Goal: Task Accomplishment & Management: Manage account settings

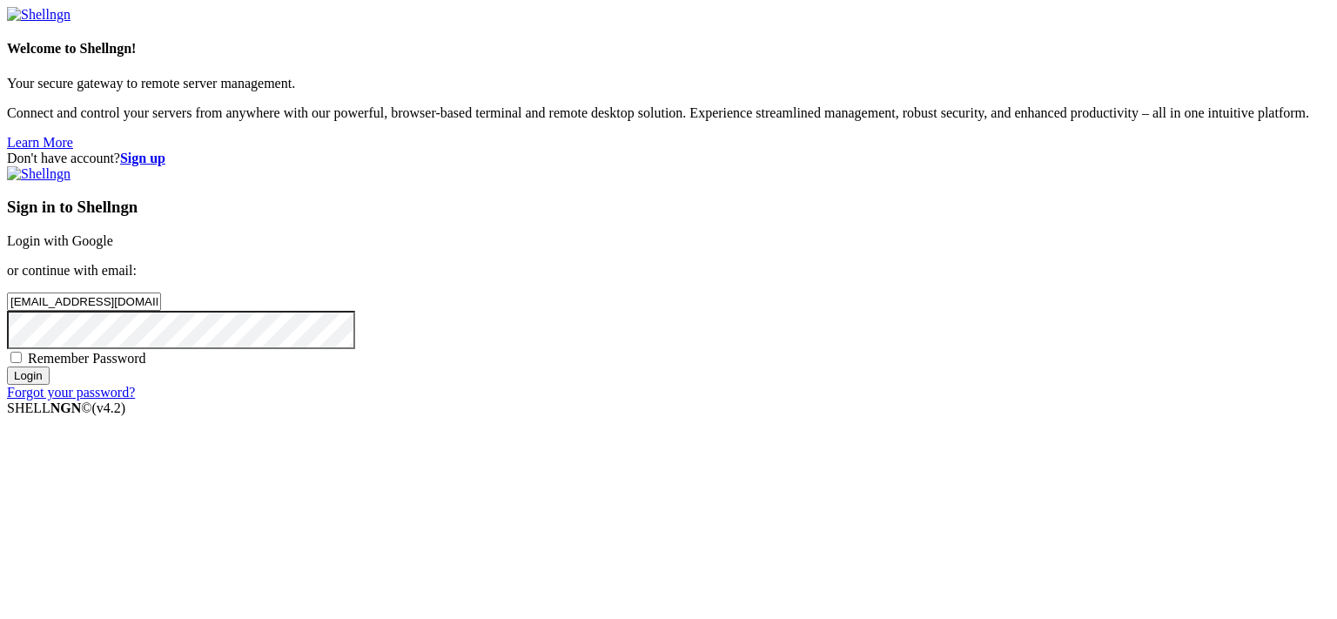
click at [50, 385] on input "Login" at bounding box center [28, 375] width 43 height 18
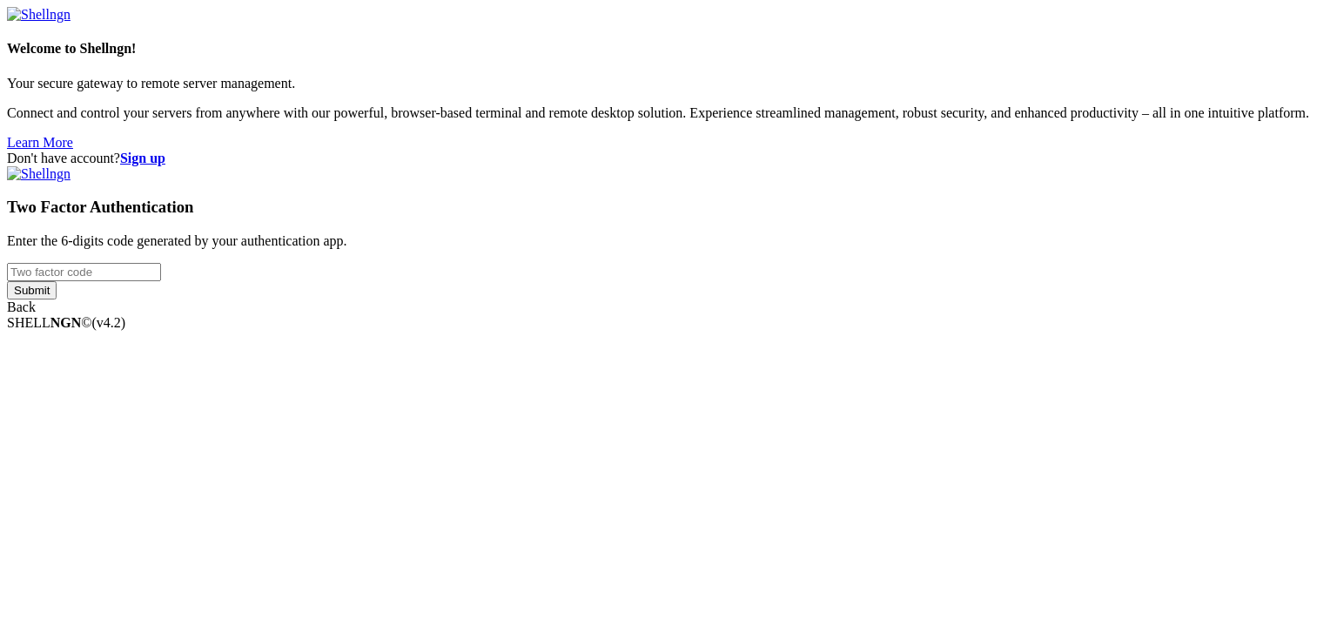
click at [161, 281] on input "number" at bounding box center [84, 272] width 154 height 18
type input "433897"
click at [7, 281] on input "Submit" at bounding box center [32, 290] width 50 height 18
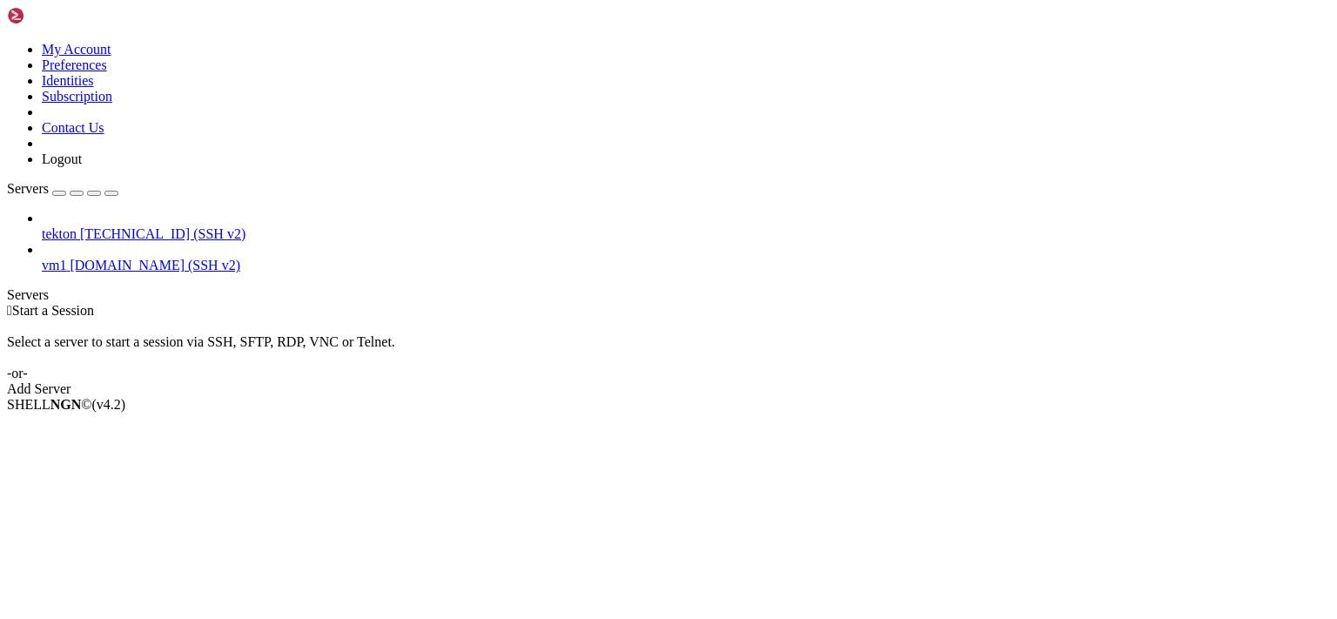
click at [77, 226] on span "tekton" at bounding box center [59, 233] width 35 height 15
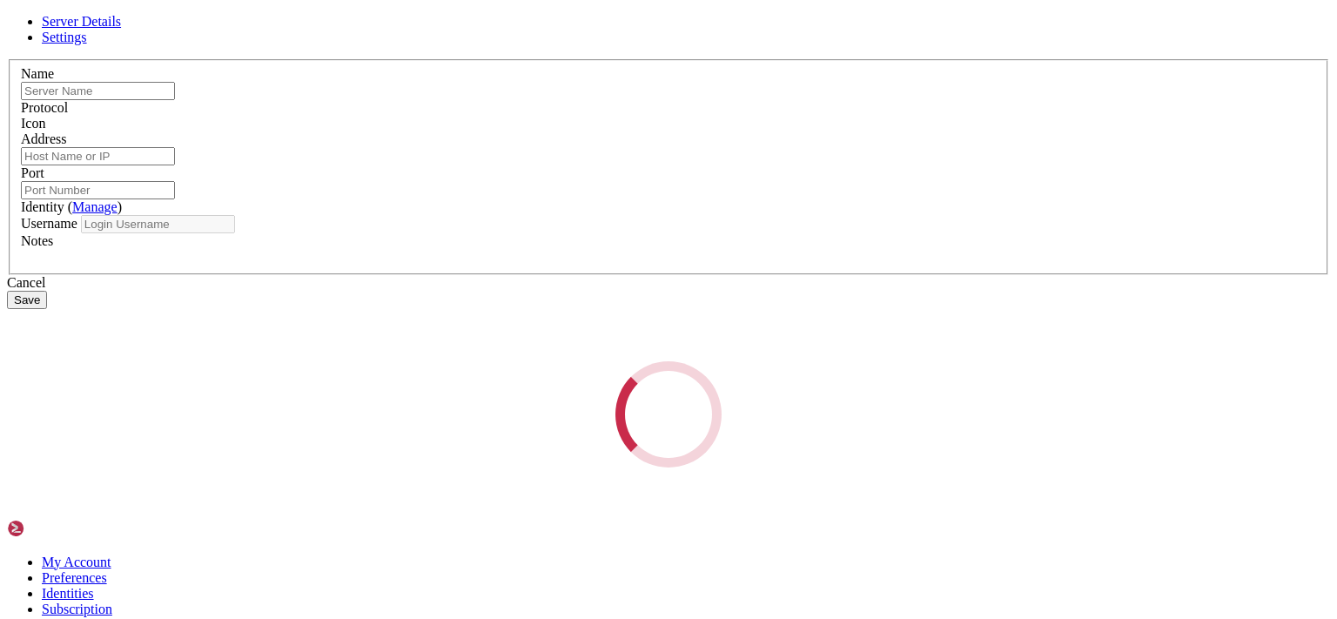
type input "tekton"
type input "[TECHNICAL_ID]"
type input "222"
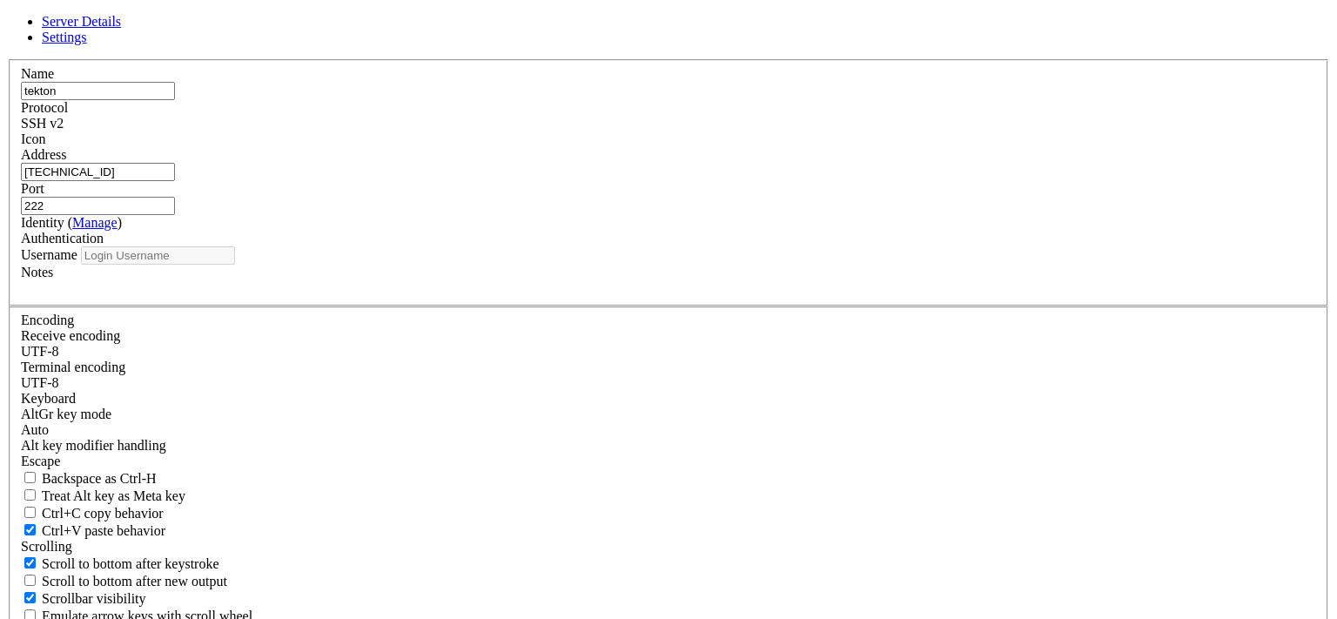
type input "ubuntu"
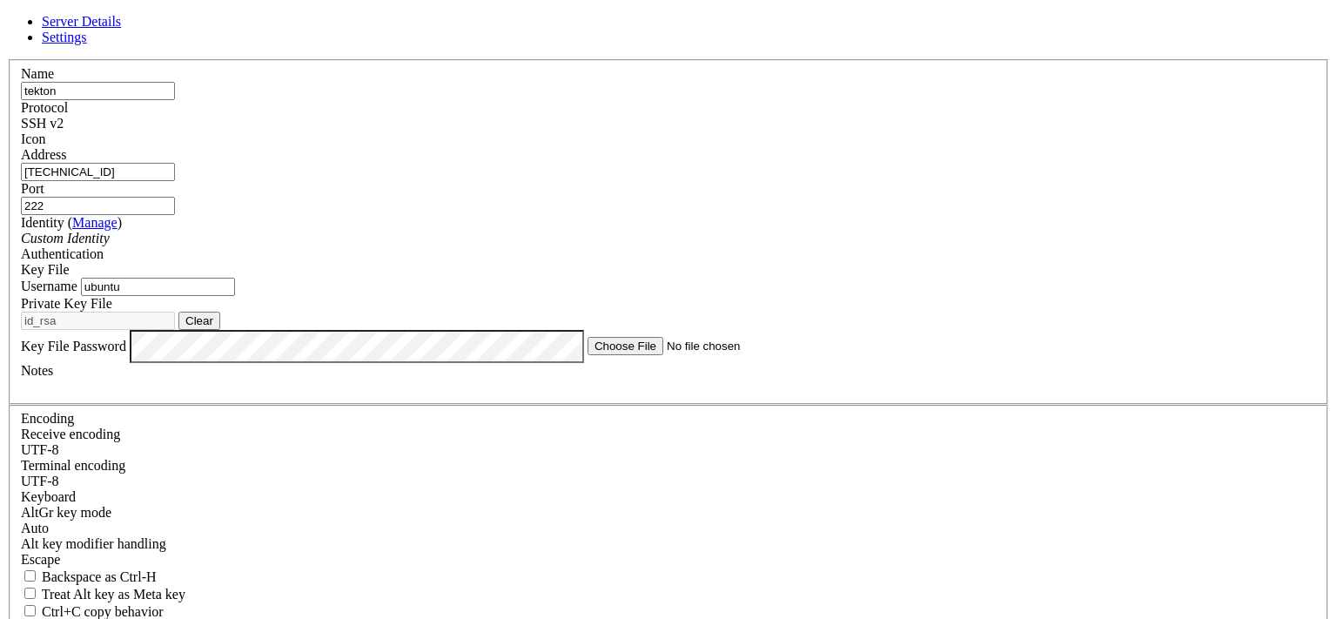
click at [87, 44] on span "Settings" at bounding box center [64, 37] width 45 height 15
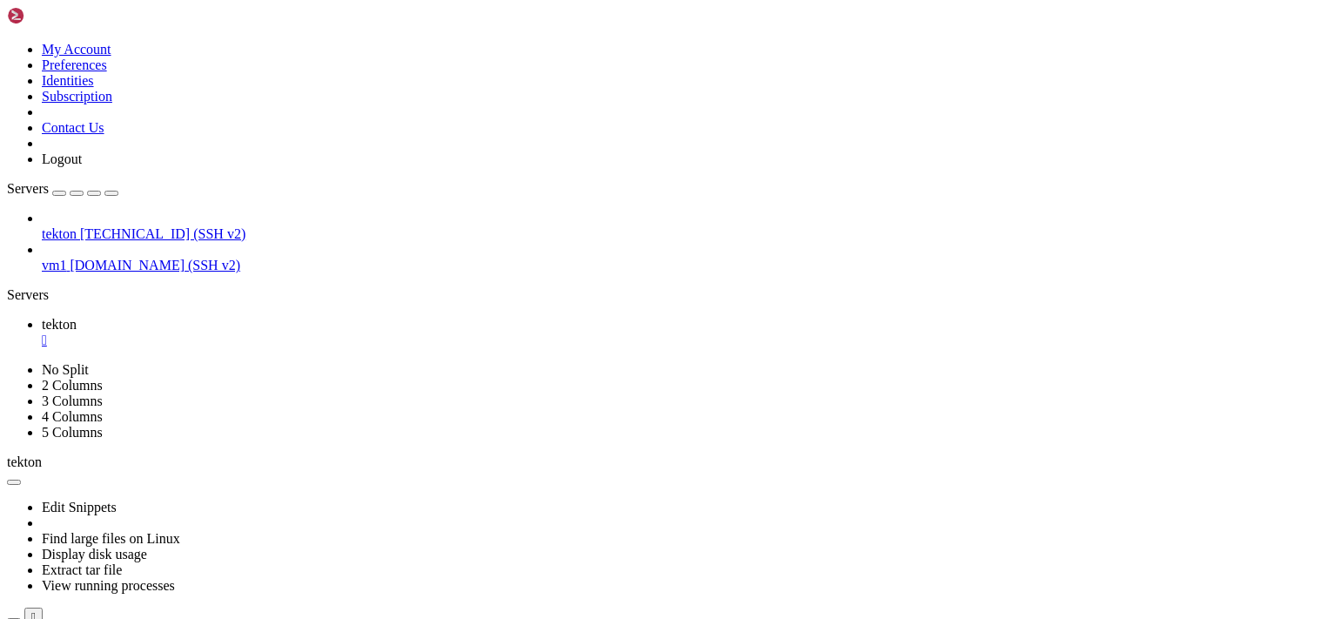
click at [7, 42] on icon at bounding box center [7, 42] width 0 height 0
click at [107, 72] on link "Preferences" at bounding box center [74, 64] width 65 height 15
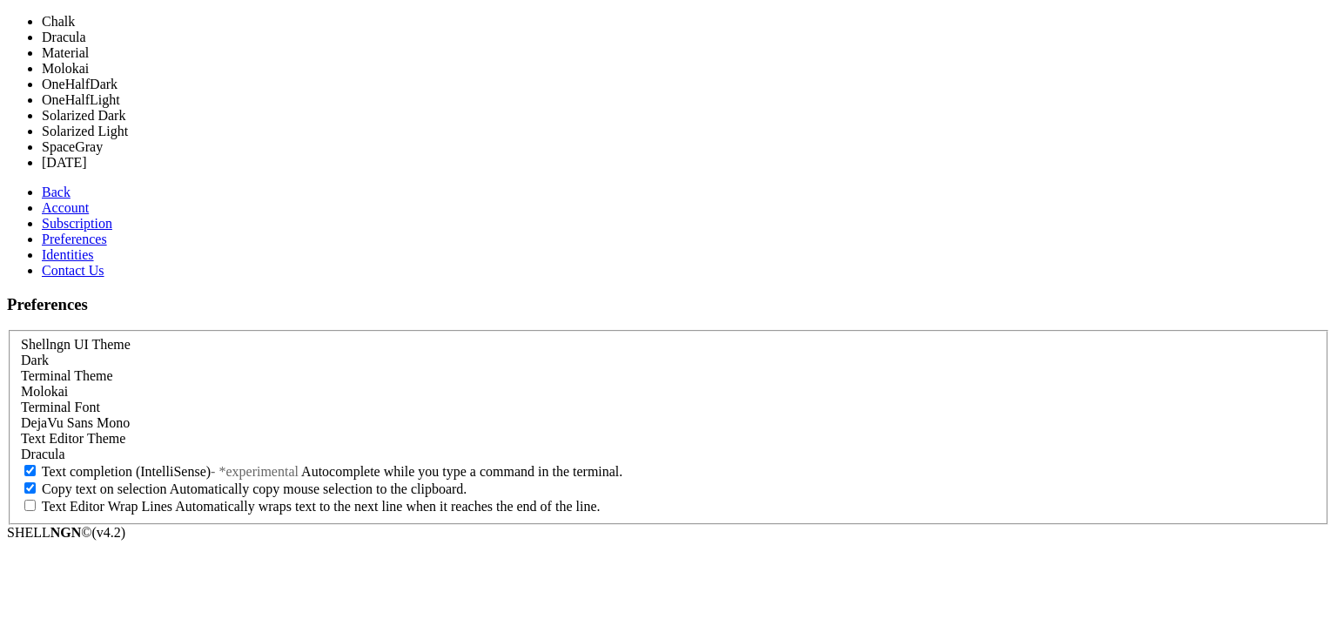
click at [391, 384] on div "Molokai" at bounding box center [668, 392] width 1295 height 16
click at [402, 384] on div "Chalk" at bounding box center [668, 392] width 1295 height 16
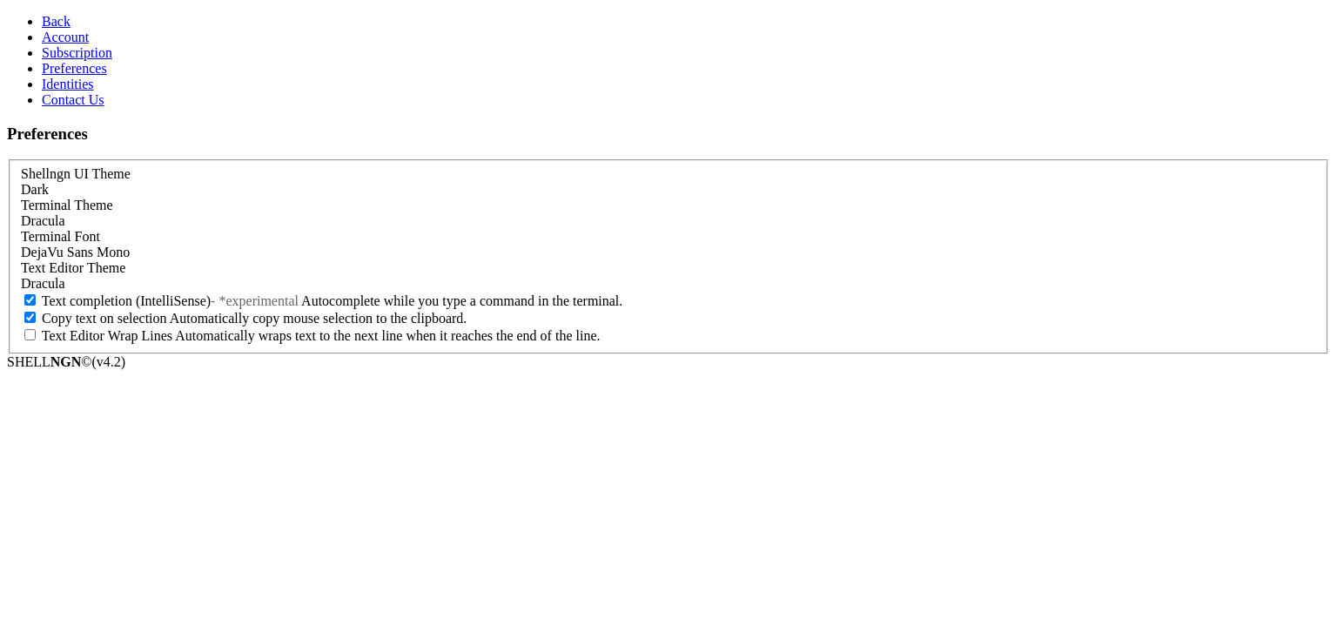
click at [196, 308] on span "Text completion (IntelliSense)" at bounding box center [126, 300] width 169 height 15
click at [36, 306] on input "Text completion (IntelliSense) - *experimental Autocomplete while you type a co…" at bounding box center [29, 299] width 11 height 11
checkbox input "false"
click at [1172, 259] on form "Shellngn UI Theme Dark Terminal Theme Dracula [GEOGRAPHIC_DATA] DejaVu Sans Mon…" at bounding box center [668, 256] width 1323 height 195
click at [94, 91] on link "Identities" at bounding box center [68, 84] width 52 height 15
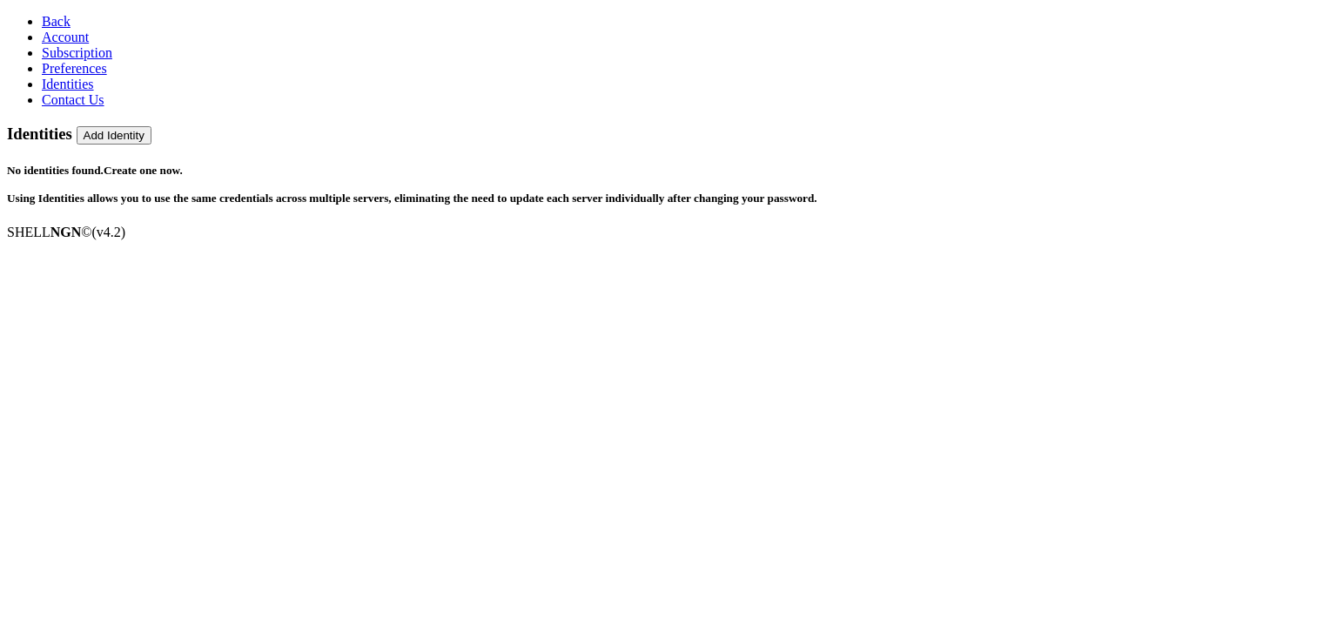
click at [81, 107] on span "Contact Us" at bounding box center [73, 99] width 63 height 15
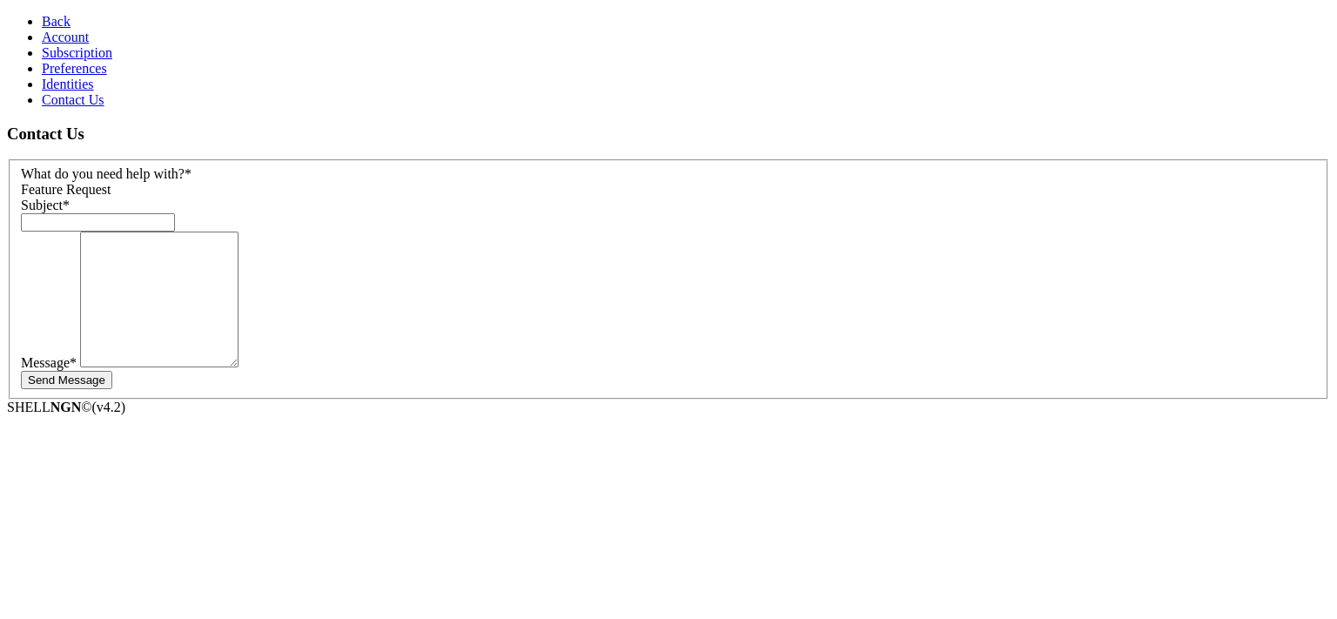
click at [80, 91] on span "Identities" at bounding box center [68, 84] width 52 height 15
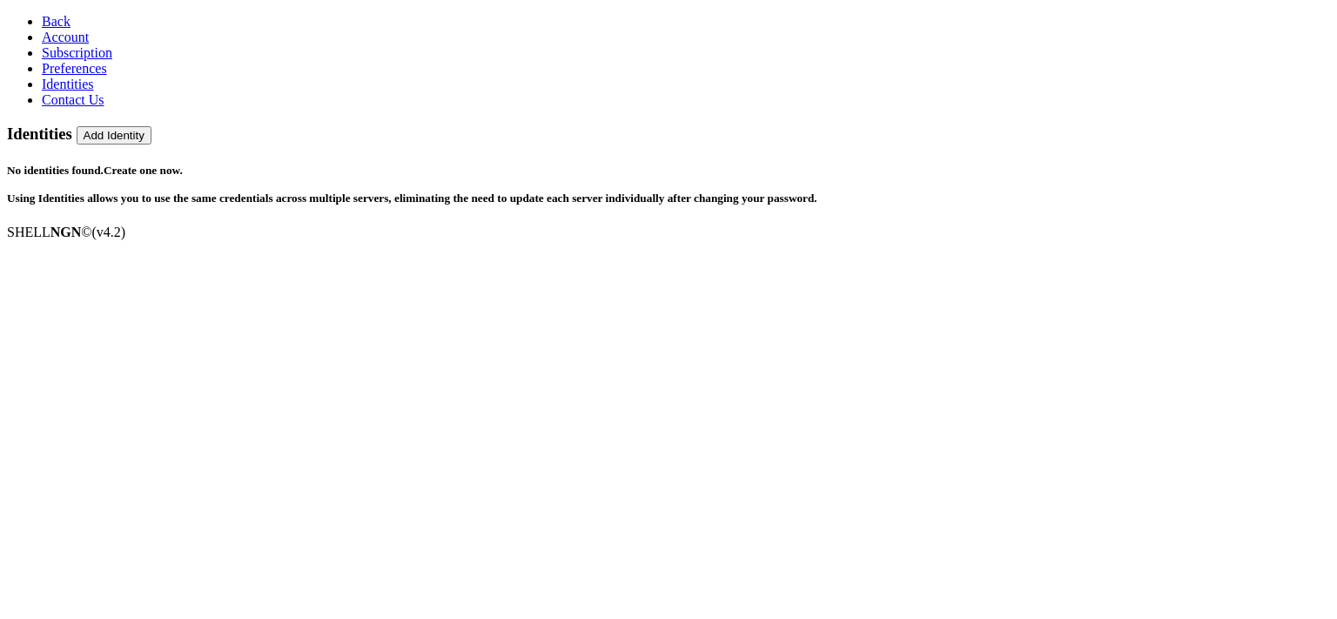
click at [151, 126] on button "Add Identity" at bounding box center [114, 135] width 75 height 18
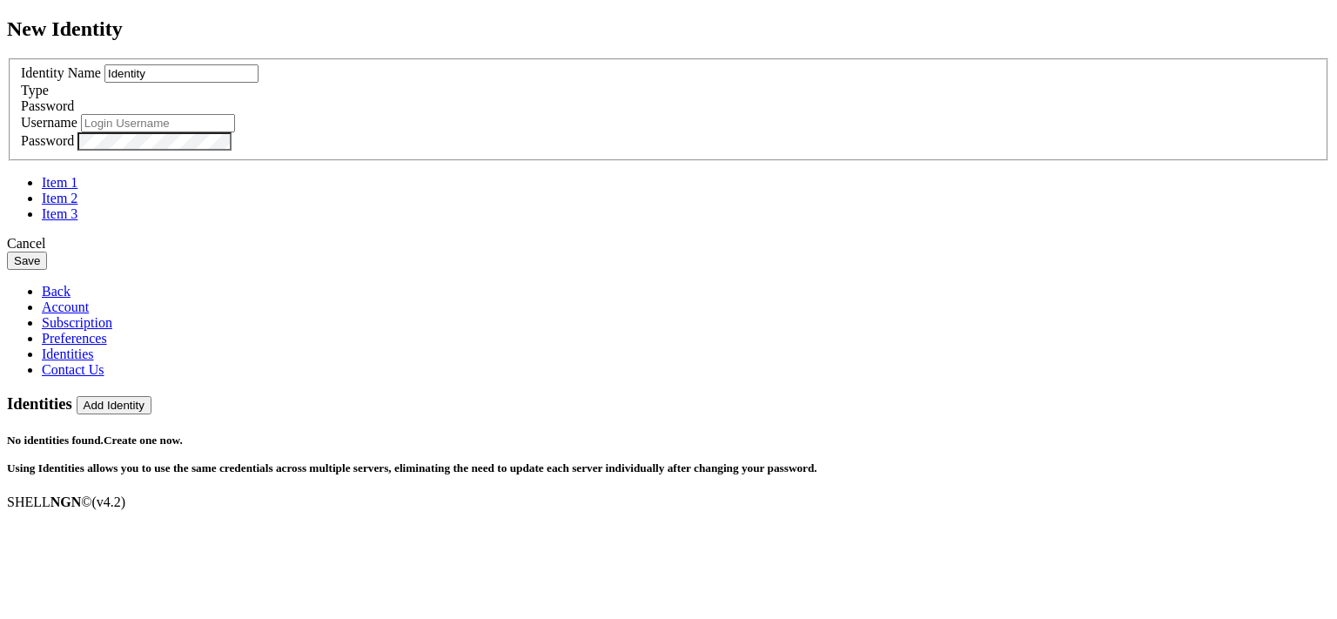
type input "[EMAIL_ADDRESS][DOMAIN_NAME]"
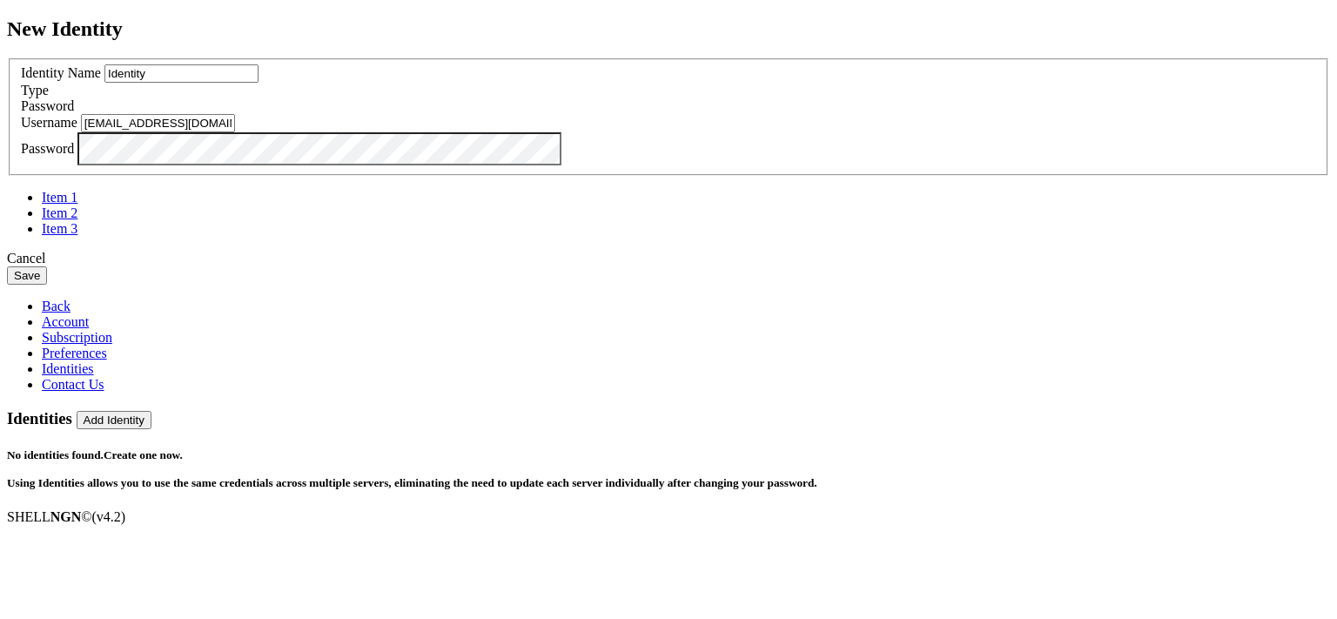
click at [826, 114] on div "Password" at bounding box center [668, 106] width 1295 height 16
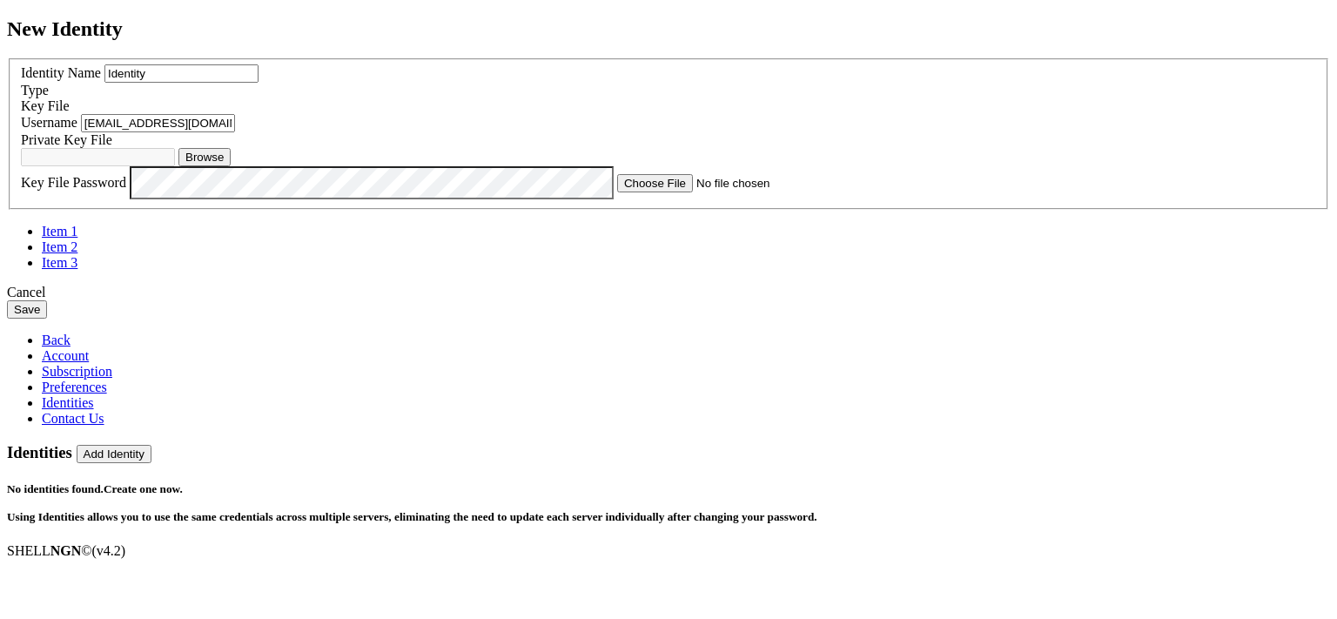
click at [791, 300] on div "Cancel" at bounding box center [668, 293] width 1323 height 16
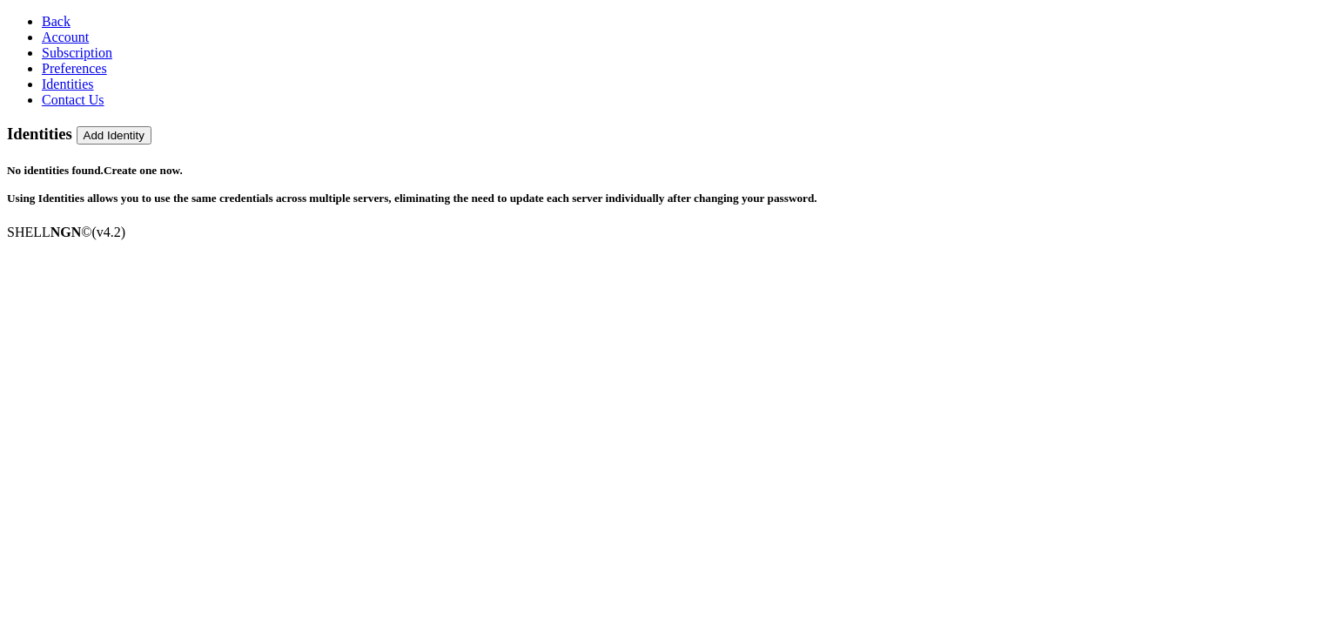
click at [69, 76] on span "Preferences" at bounding box center [74, 68] width 65 height 15
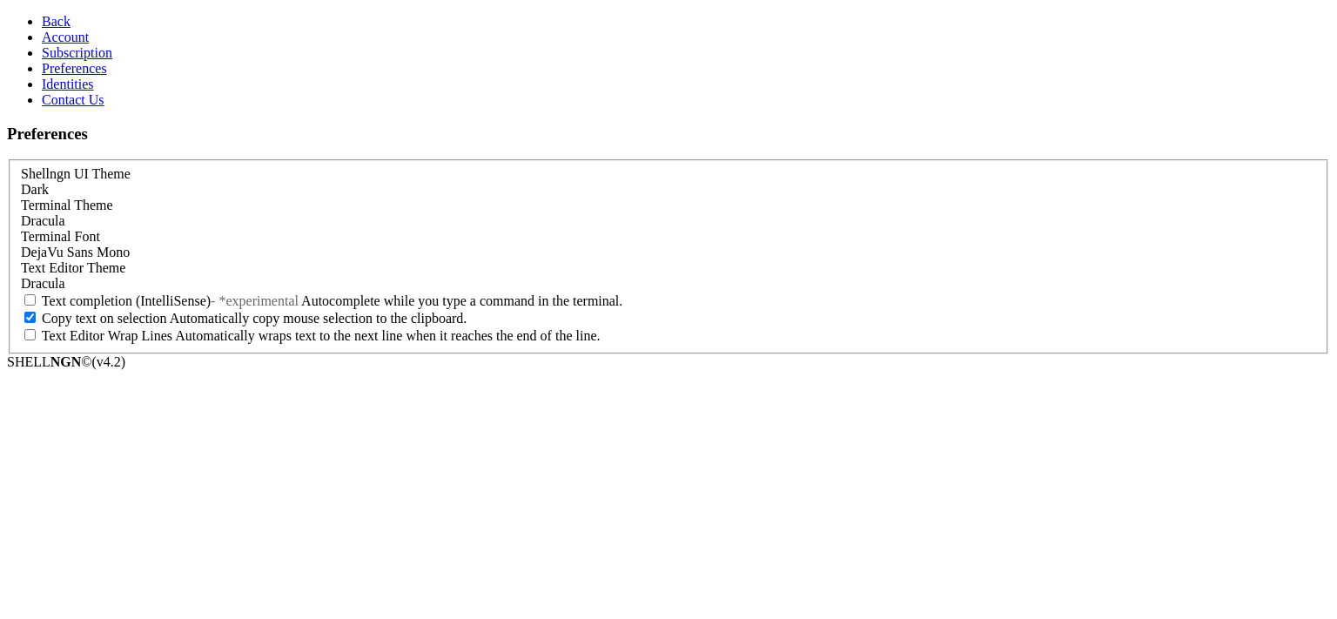
click at [57, 60] on span "Subscription" at bounding box center [77, 52] width 71 height 15
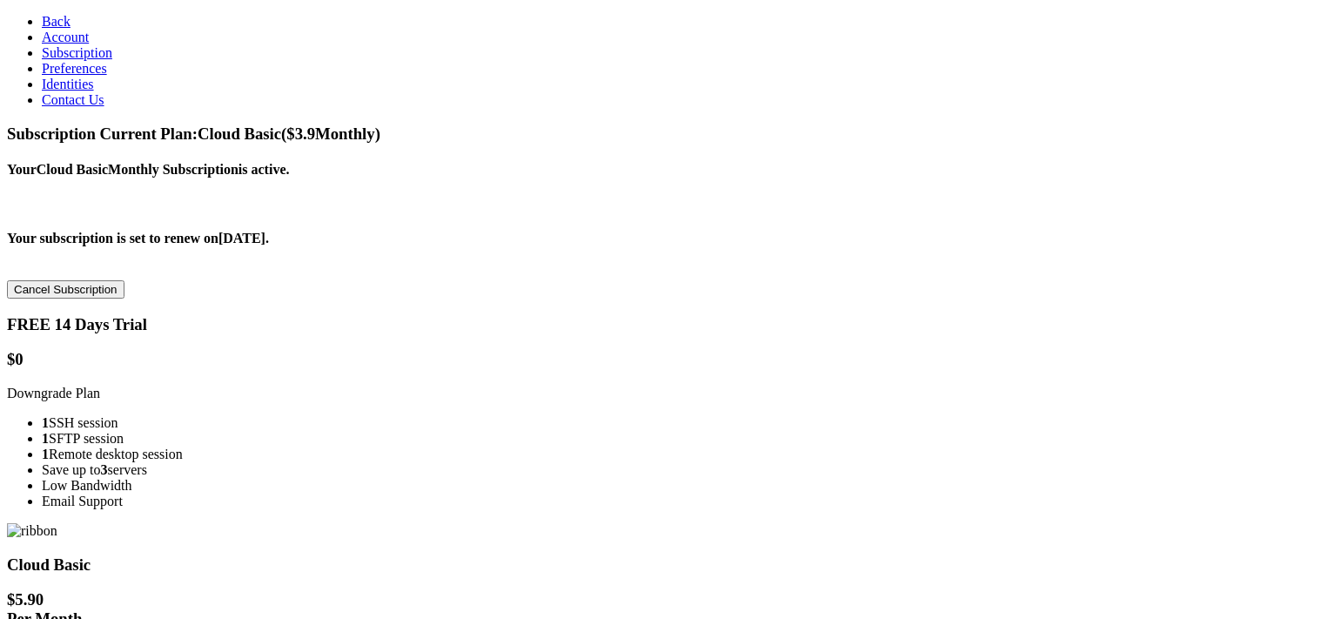
click at [49, 44] on span "Account" at bounding box center [65, 37] width 47 height 15
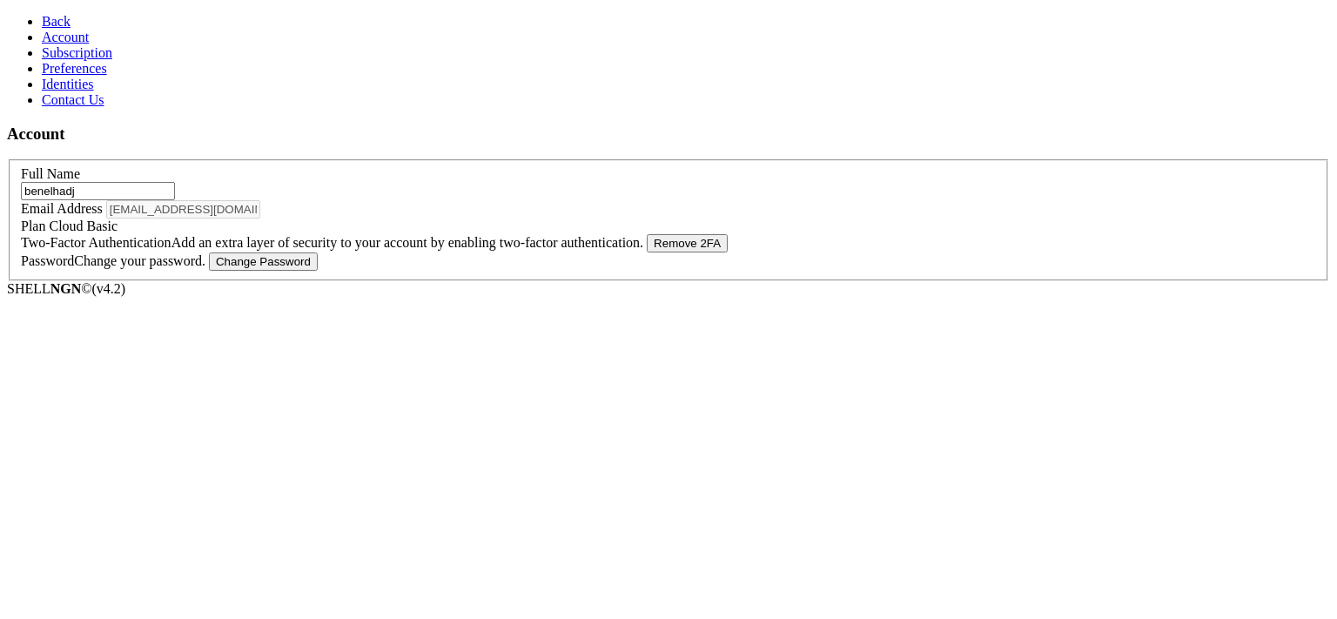
click at [42, 23] on link "Back" at bounding box center [56, 21] width 29 height 15
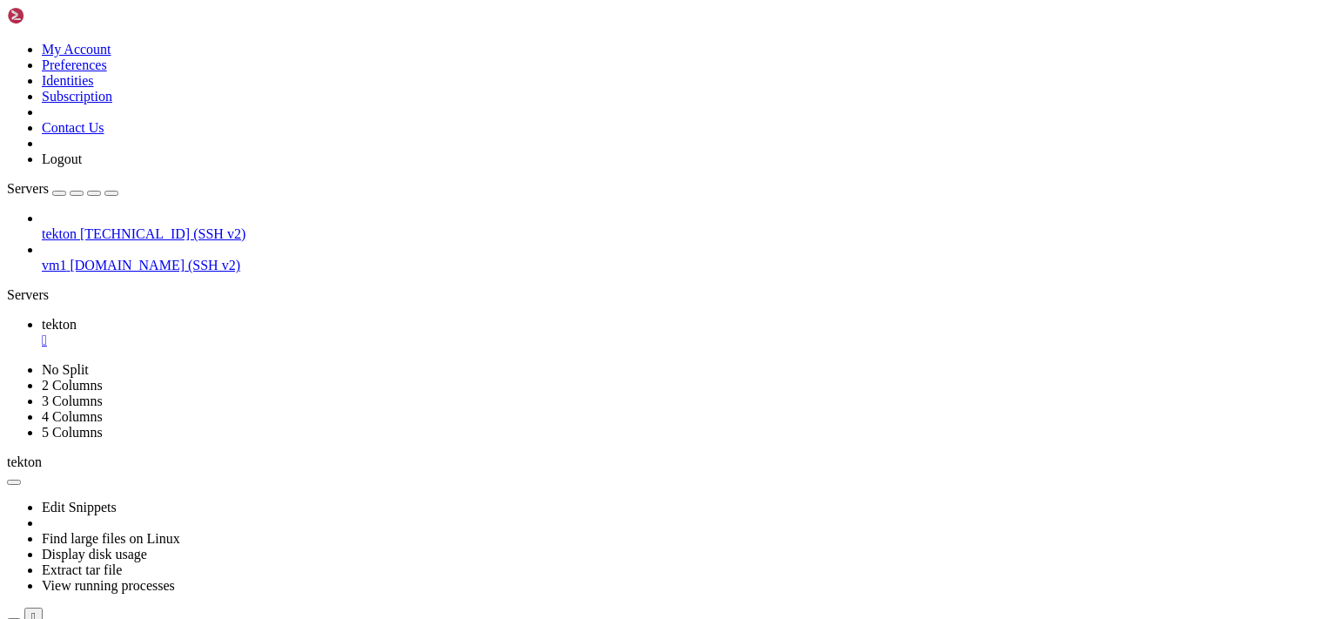
click at [68, 263] on div "tekton [TECHNICAL_ID] (SSH v2) vm1 [DOMAIN_NAME] (SSH v2)" at bounding box center [668, 242] width 1323 height 63
click at [141, 273] on div "tekton [TECHNICAL_ID] (SSH v2) vm1 [DOMAIN_NAME] (SSH v2)" at bounding box center [668, 242] width 1323 height 63
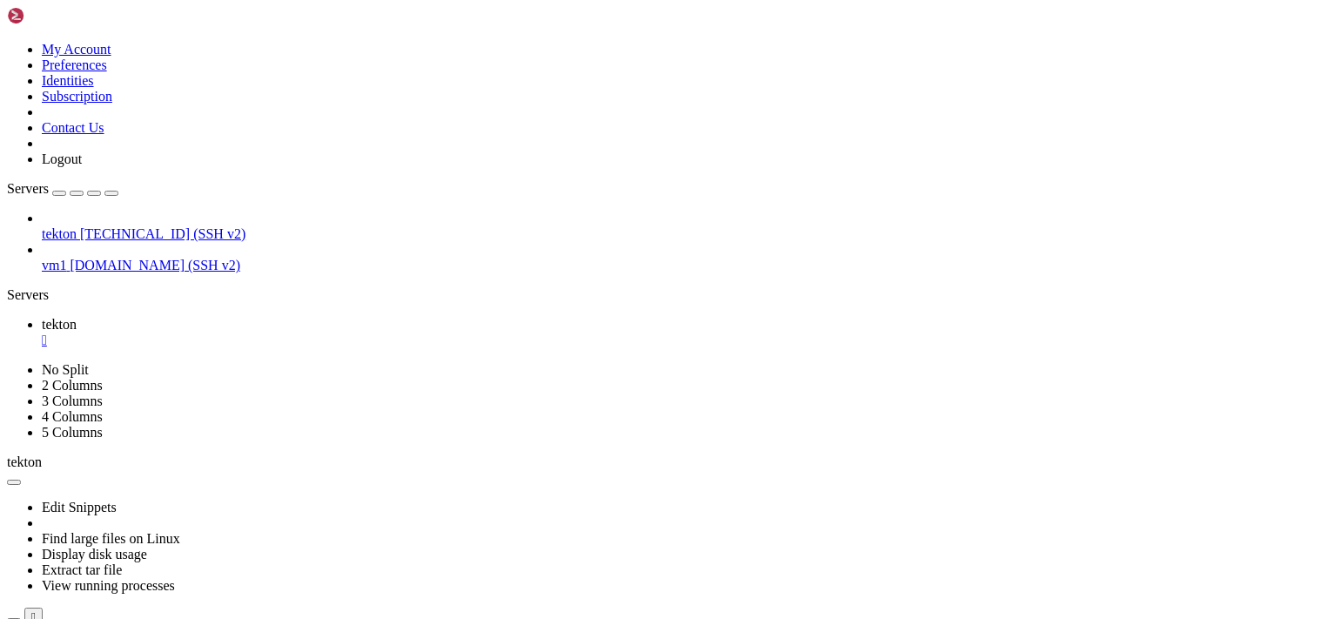
click at [42, 181] on span "Servers" at bounding box center [28, 188] width 42 height 15
click at [30, 181] on span "Servers" at bounding box center [28, 188] width 42 height 15
drag, startPoint x: 117, startPoint y: 58, endPoint x: 129, endPoint y: 59, distance: 12.2
click at [84, 191] on button "button" at bounding box center [77, 193] width 14 height 5
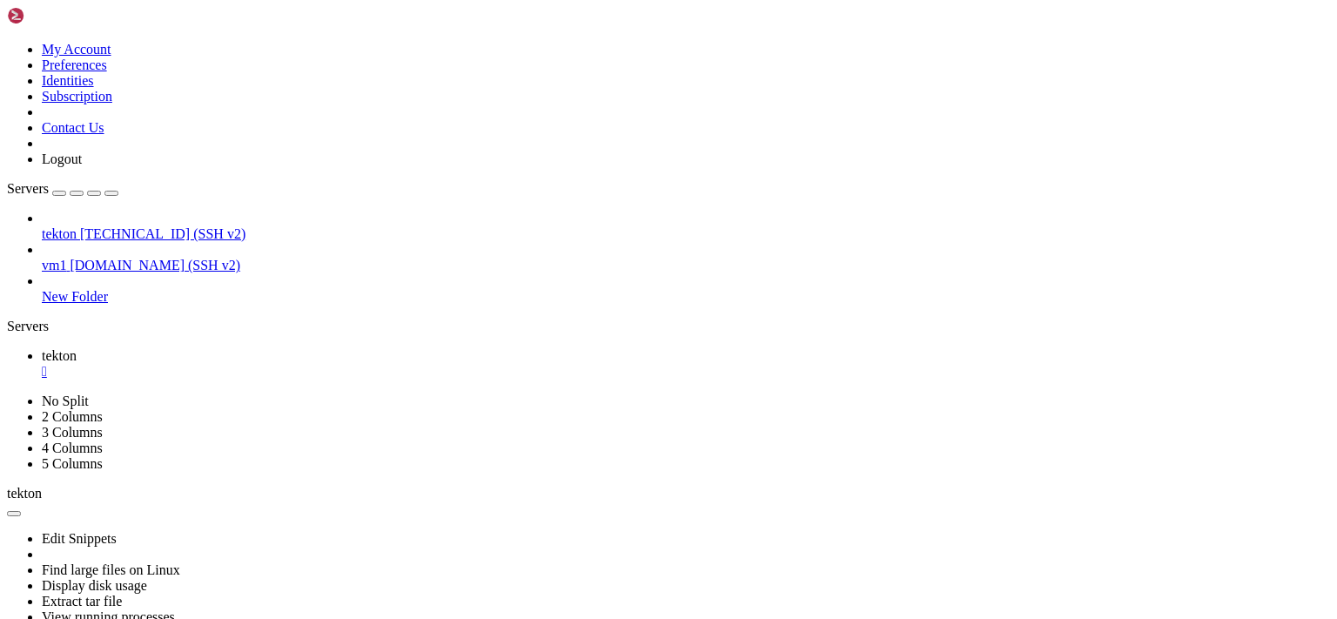
click at [108, 289] on span "New Folder" at bounding box center [75, 296] width 66 height 15
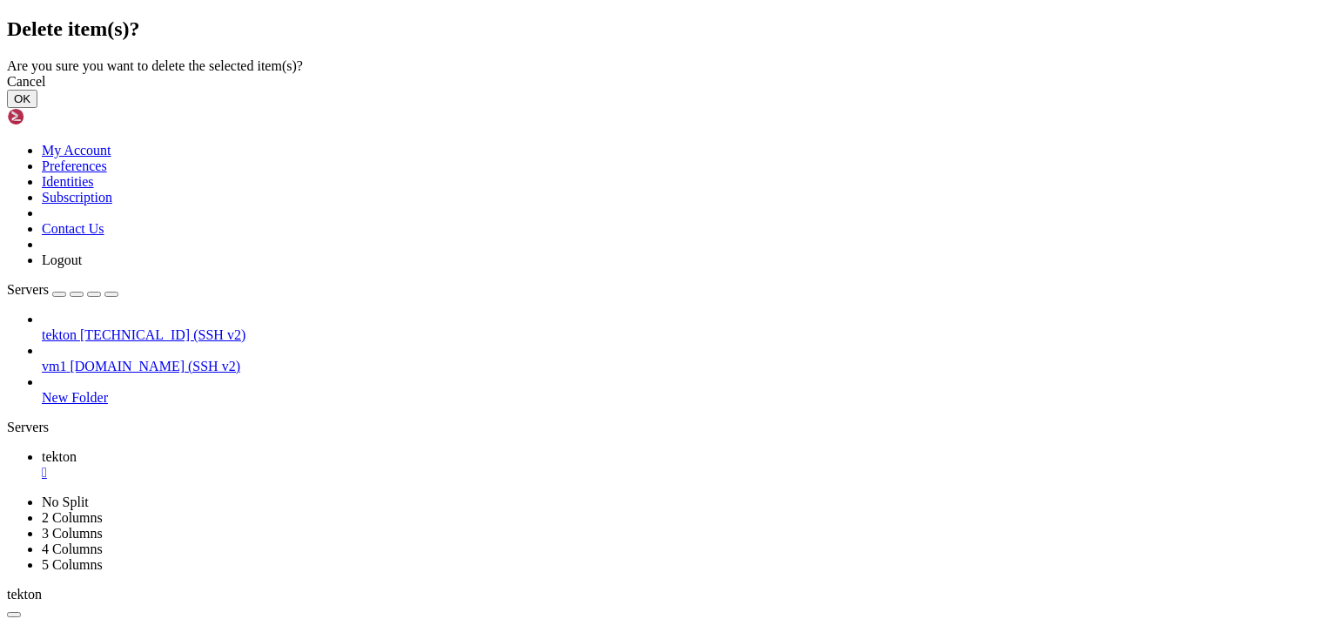
click at [37, 108] on button "OK" at bounding box center [22, 99] width 30 height 18
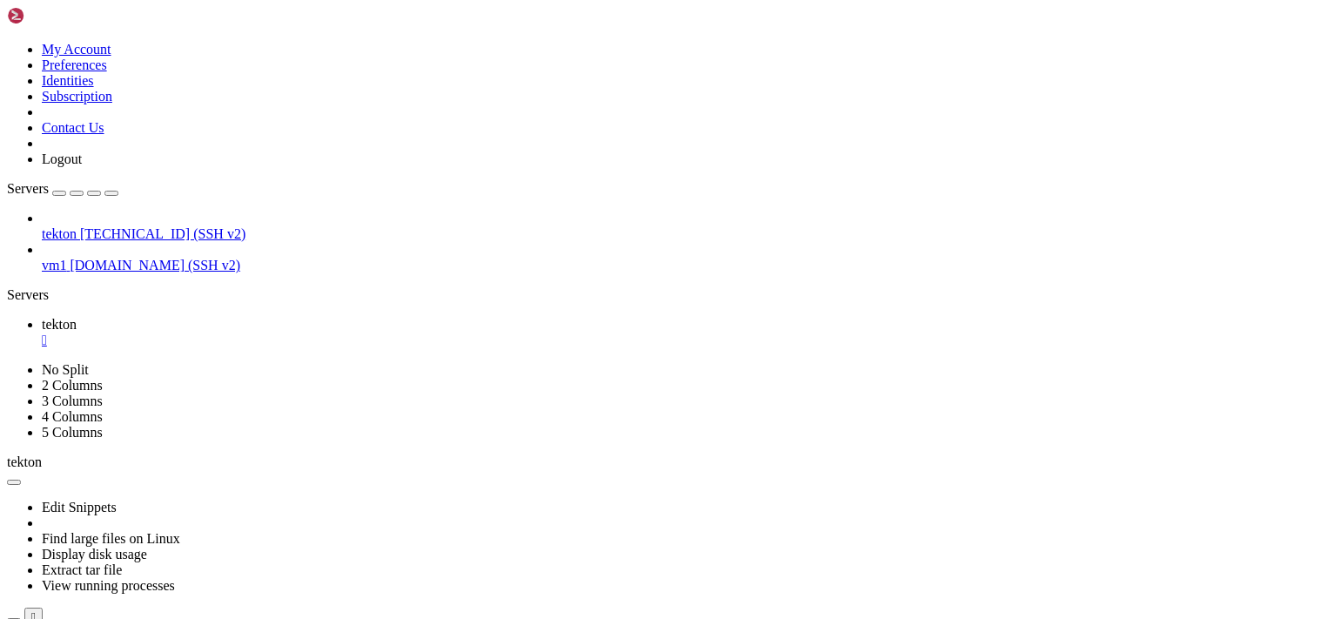
click at [111, 193] on icon "button" at bounding box center [111, 193] width 0 height 0
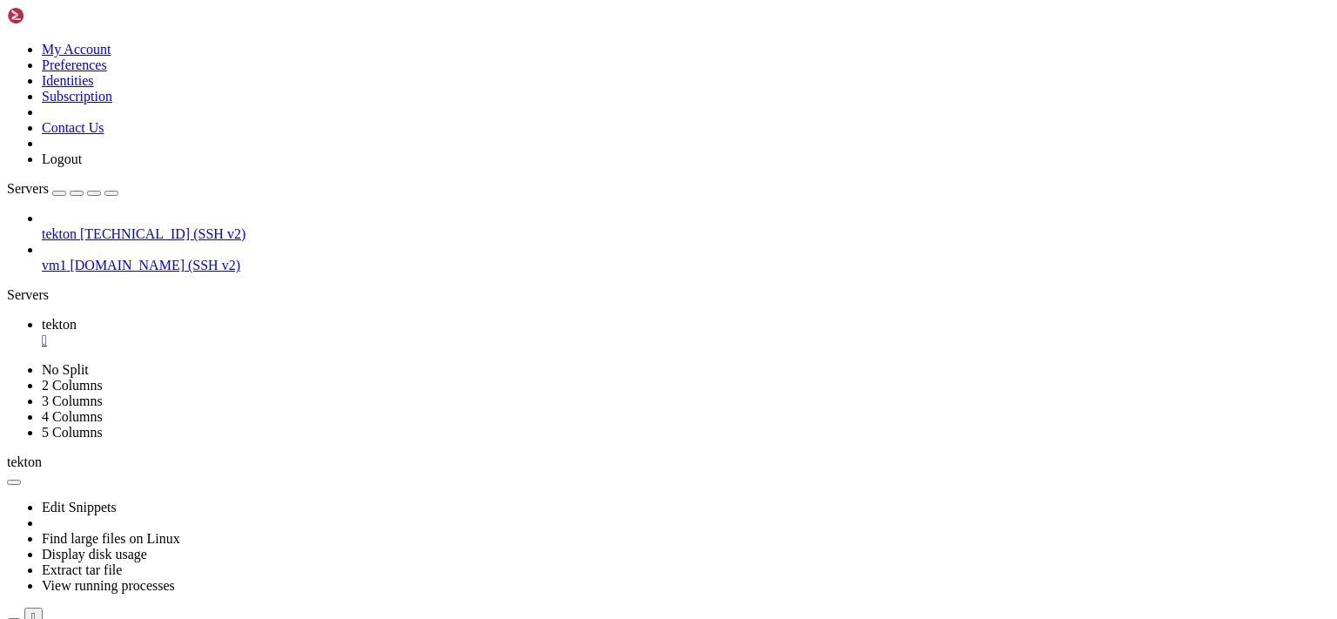
click at [10, 303] on div "Servers" at bounding box center [668, 295] width 1323 height 16
click at [7, 42] on icon at bounding box center [7, 42] width 0 height 0
click at [107, 72] on link "Preferences" at bounding box center [74, 64] width 65 height 15
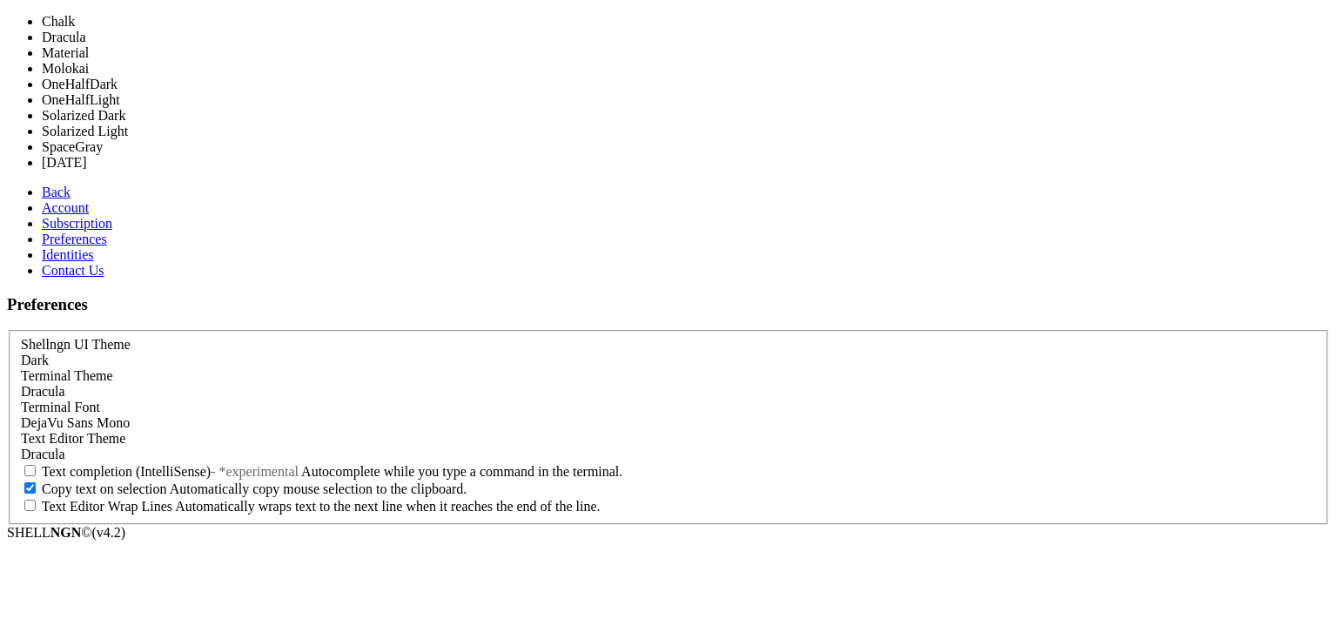
click at [433, 384] on div "Dracula" at bounding box center [668, 392] width 1295 height 16
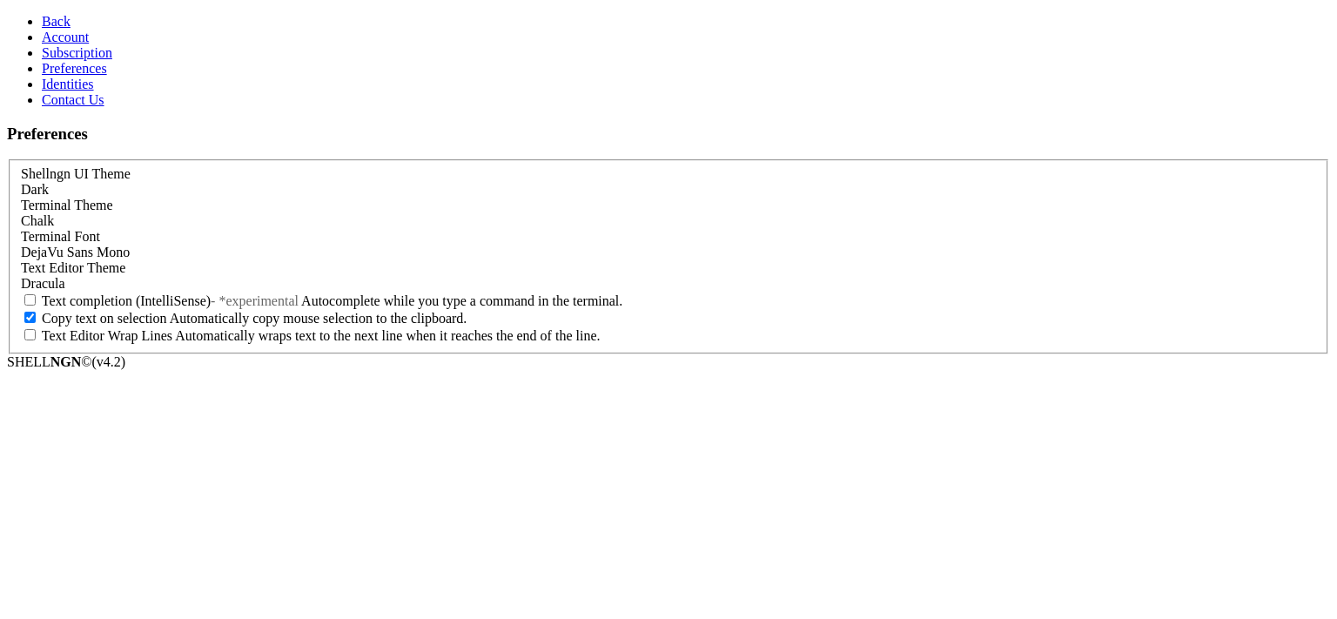
click at [42, 18] on span "Back" at bounding box center [56, 21] width 29 height 15
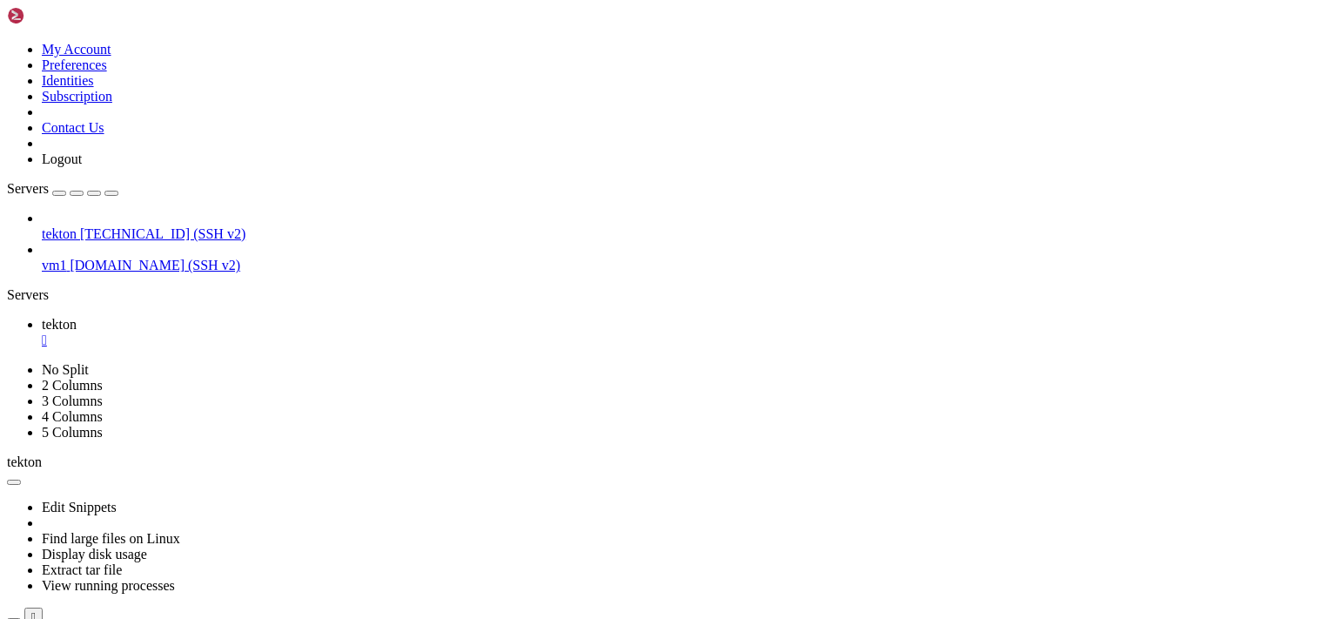
click at [7, 42] on icon at bounding box center [7, 42] width 0 height 0
click at [107, 72] on link "Preferences" at bounding box center [74, 64] width 65 height 15
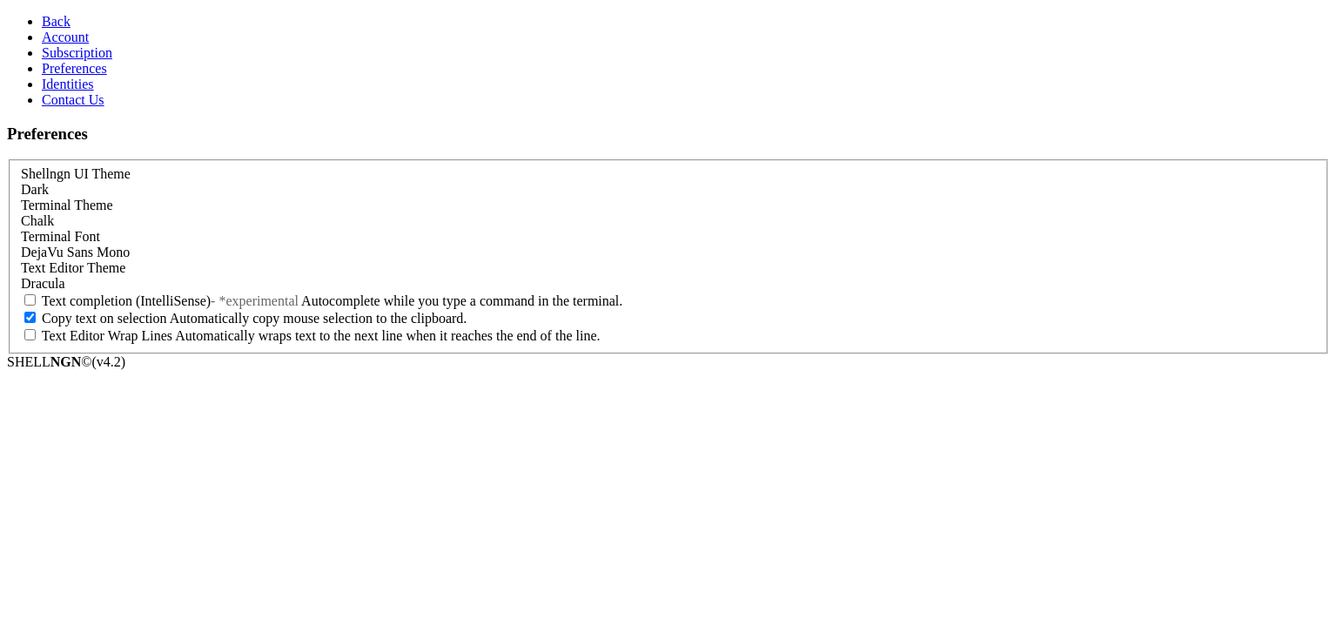
click at [344, 182] on div "Dark" at bounding box center [668, 190] width 1295 height 16
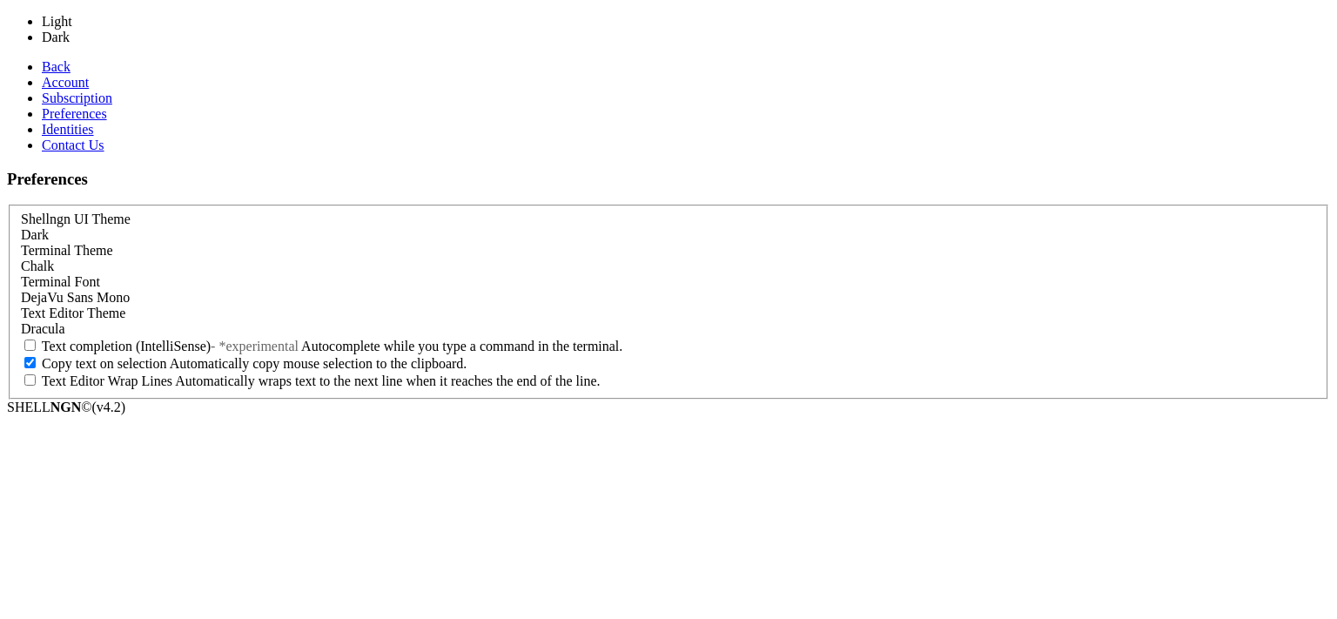
click at [326, 259] on div "Chalk" at bounding box center [668, 267] width 1295 height 16
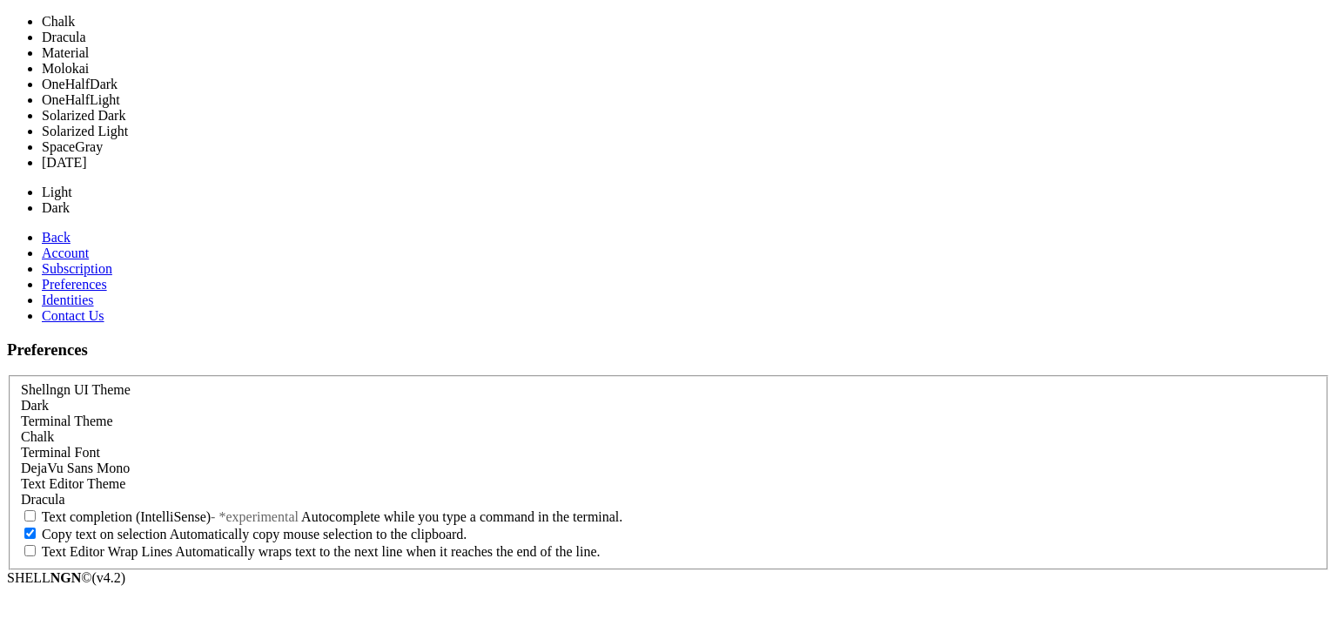
click at [367, 398] on div "Dark" at bounding box center [668, 406] width 1295 height 16
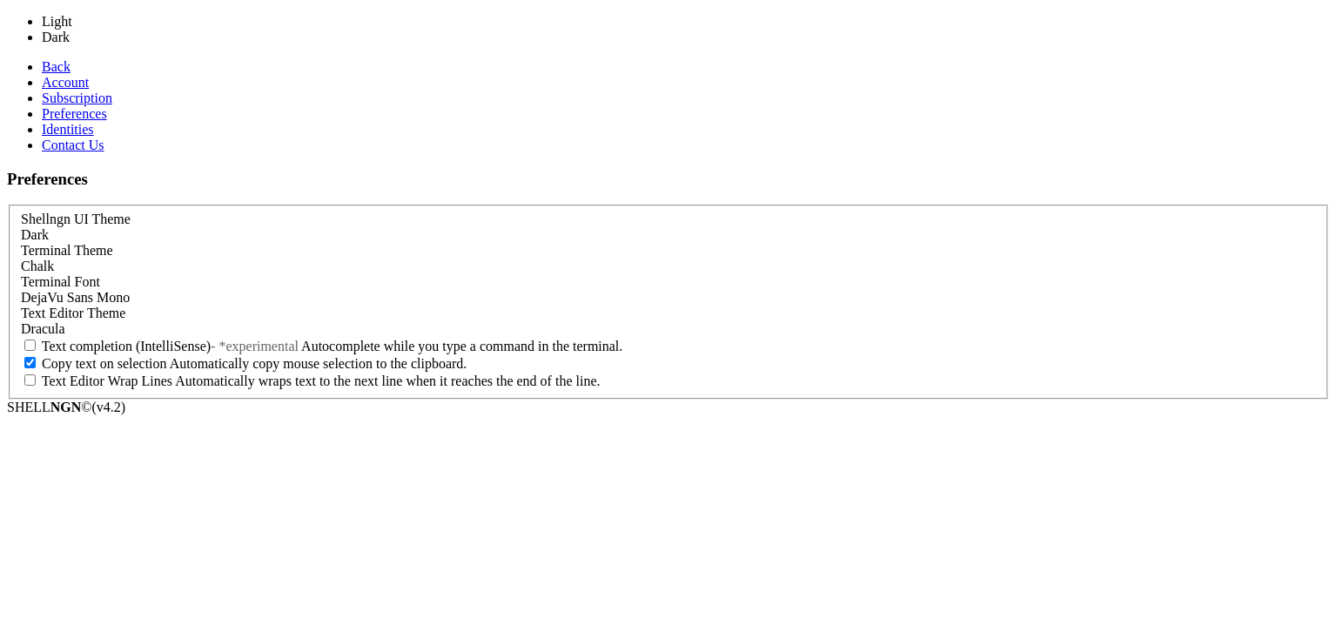
click at [245, 259] on div "Chalk" at bounding box center [668, 267] width 1295 height 16
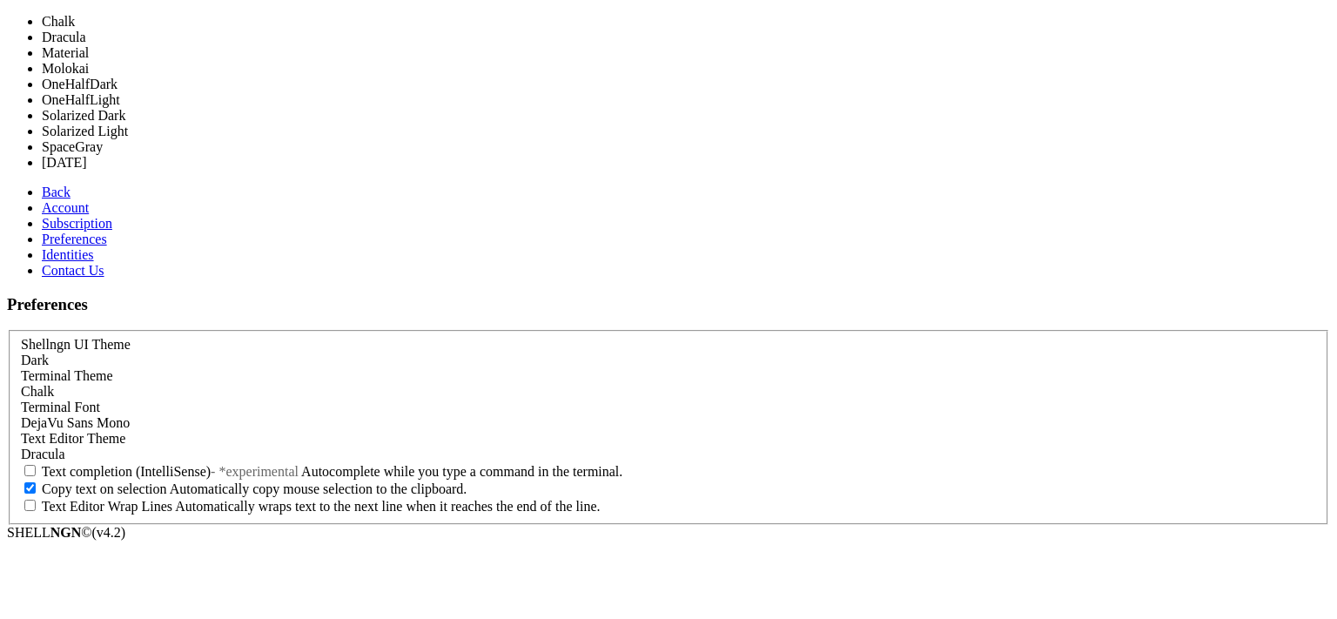
click at [270, 353] on div "Dark" at bounding box center [668, 361] width 1295 height 16
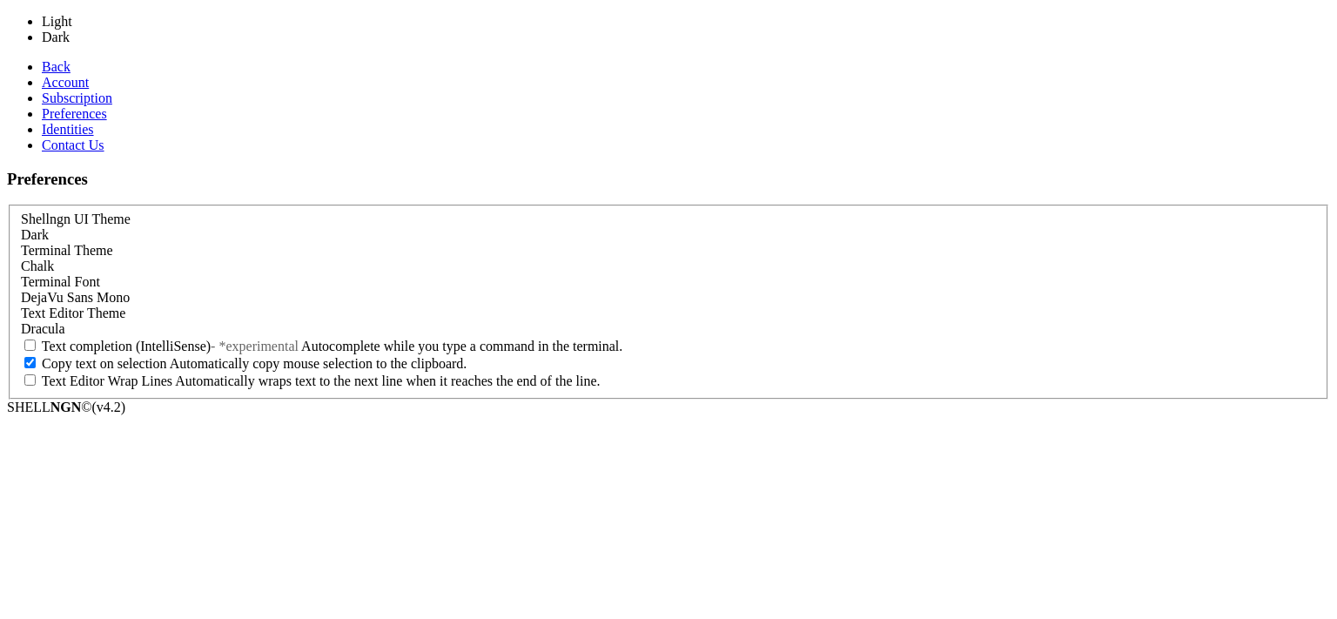
click at [638, 243] on div "Terminal Theme Chalk" at bounding box center [668, 258] width 1295 height 31
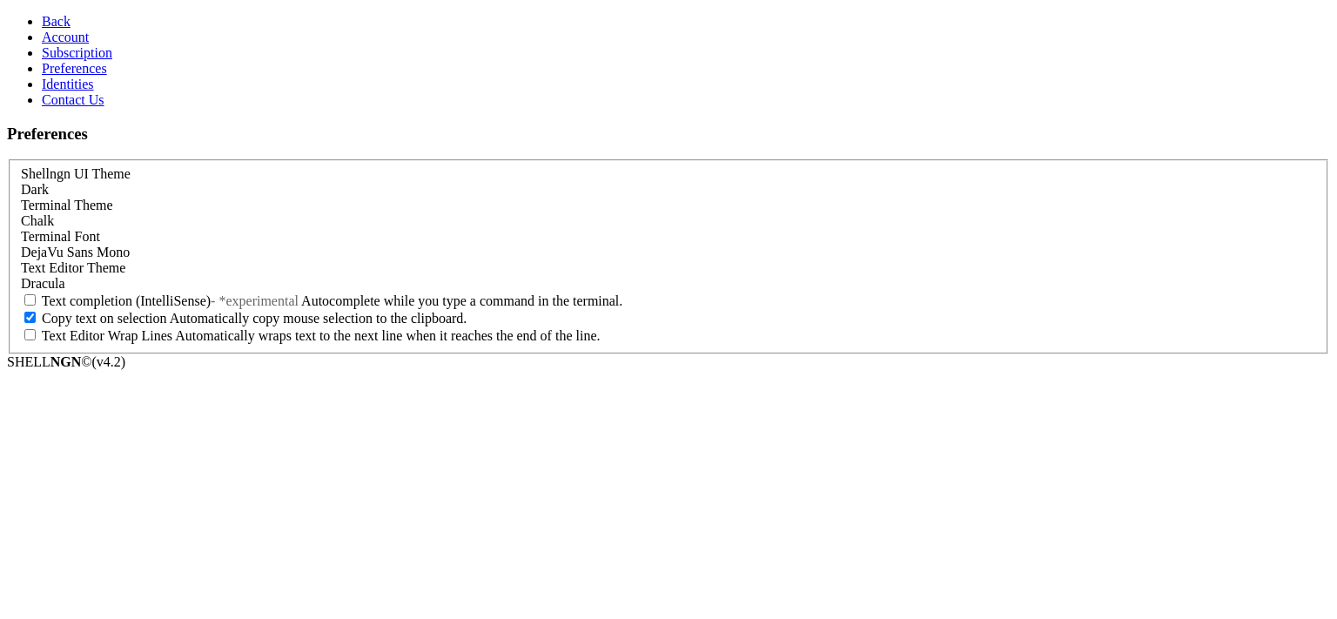
click at [464, 213] on div "Chalk" at bounding box center [668, 221] width 1295 height 16
click at [42, 26] on link "Back" at bounding box center [56, 21] width 29 height 15
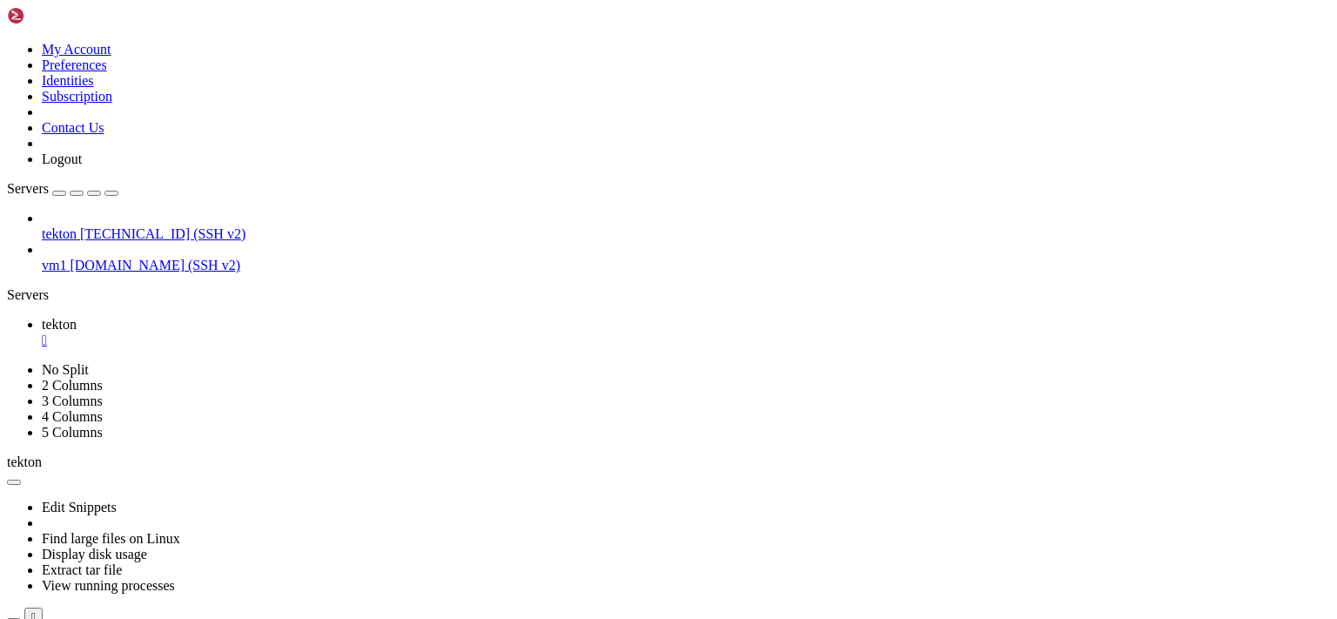
scroll to position [16082, 0]
click at [21, 480] on button "button" at bounding box center [14, 482] width 14 height 5
click at [117, 500] on link "Edit Snippets" at bounding box center [79, 507] width 75 height 15
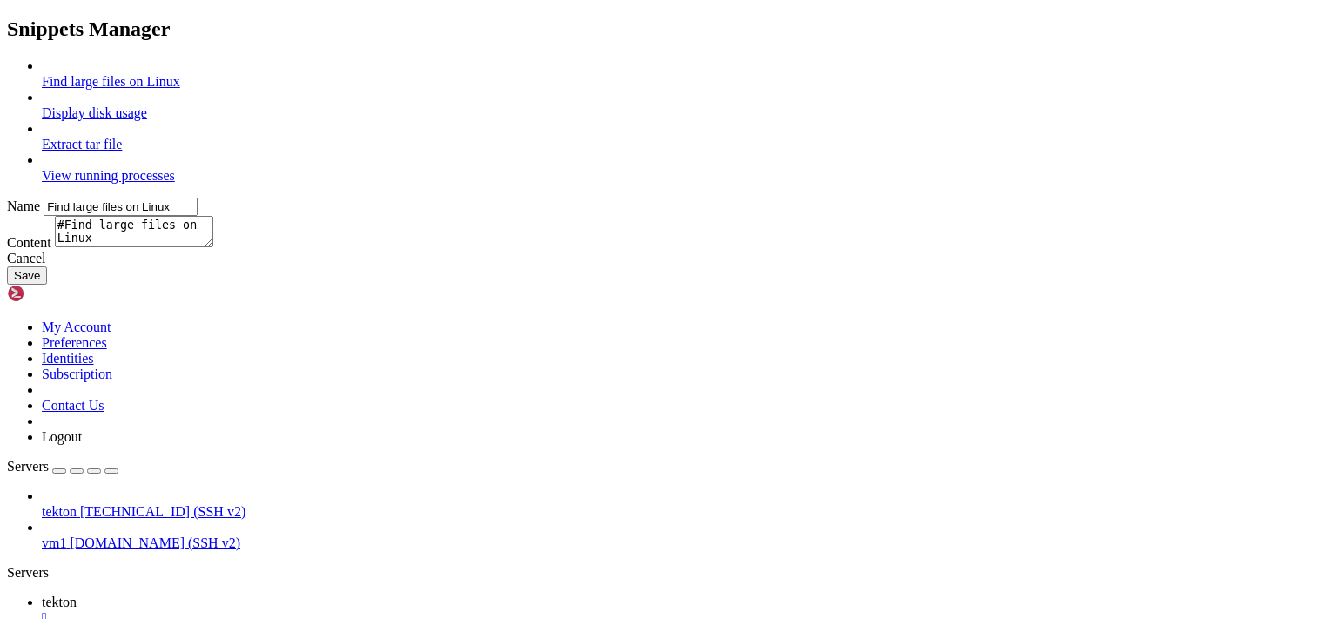
click at [791, 266] on div "Cancel" at bounding box center [668, 259] width 1323 height 16
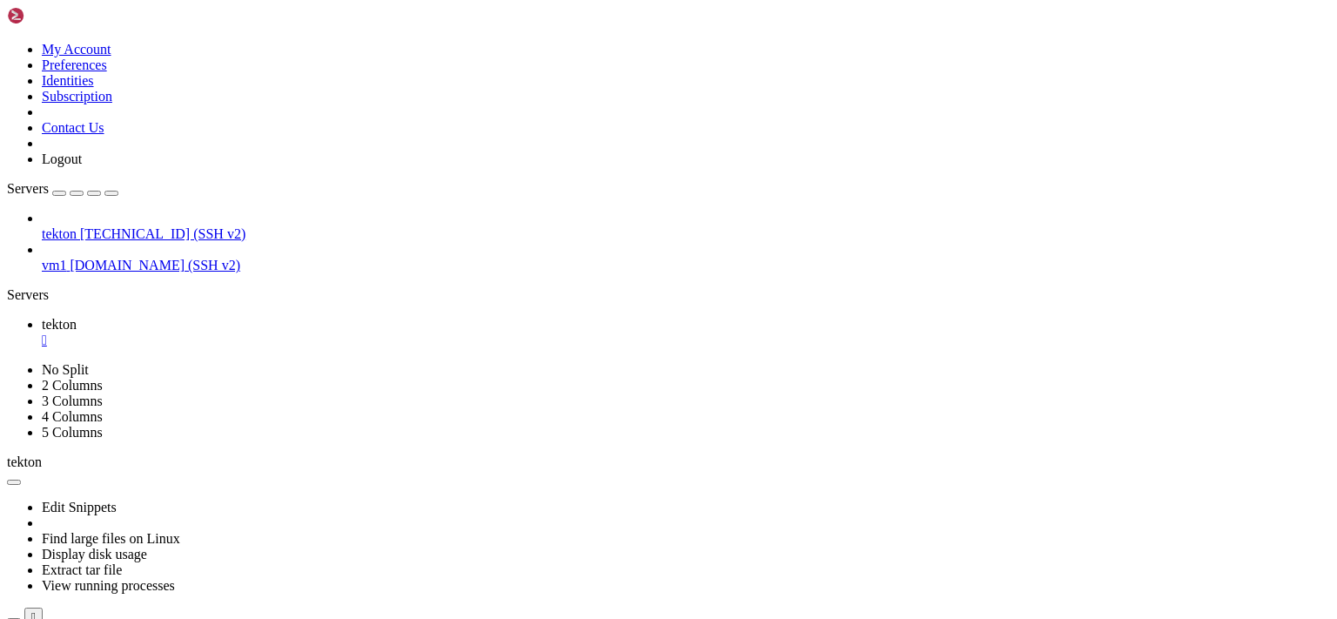
click at [7, 42] on icon at bounding box center [7, 42] width 0 height 0
click at [107, 72] on link "Preferences" at bounding box center [74, 64] width 65 height 15
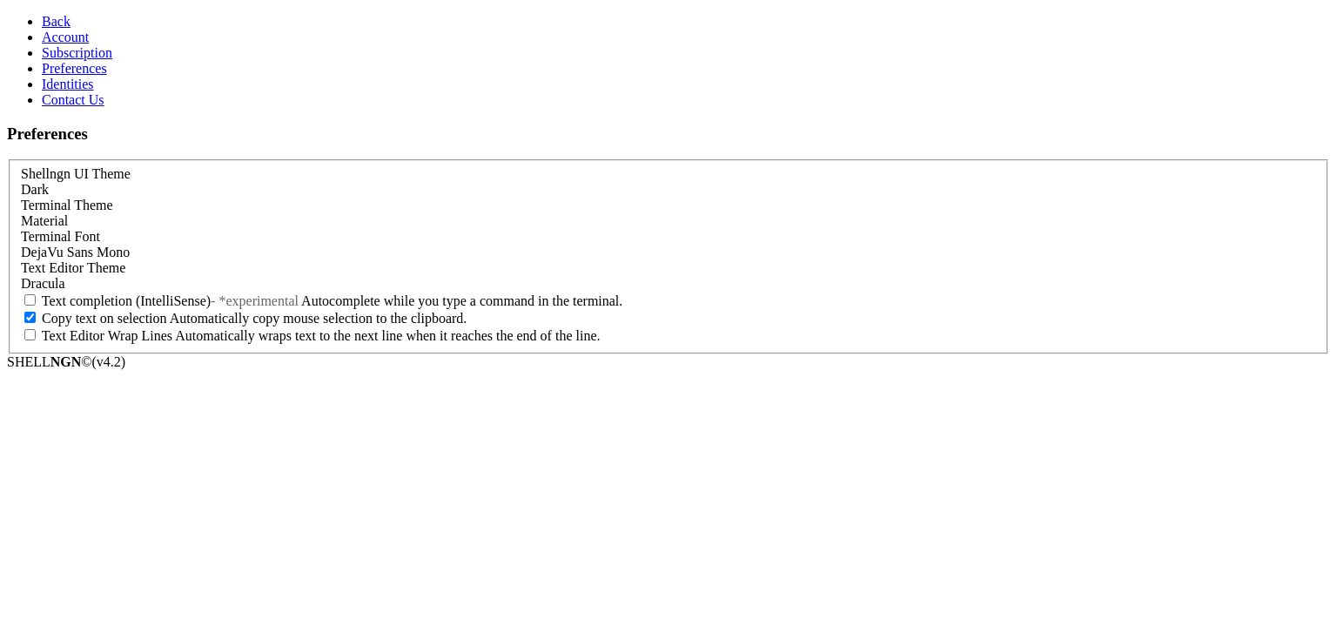
click at [374, 213] on div "Material" at bounding box center [668, 221] width 1295 height 16
click at [50, 21] on span "Back" at bounding box center [56, 21] width 29 height 15
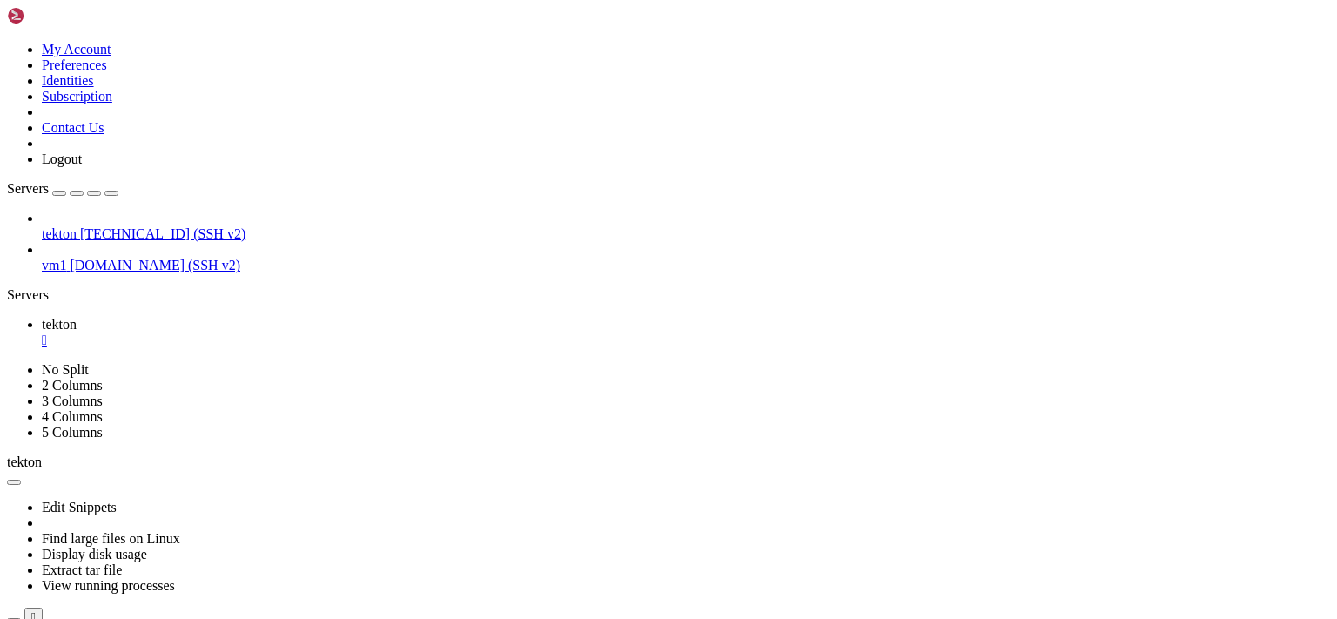
scroll to position [16082, 0]
click at [7, 42] on icon at bounding box center [7, 42] width 0 height 0
click at [107, 72] on link "Preferences" at bounding box center [74, 64] width 65 height 15
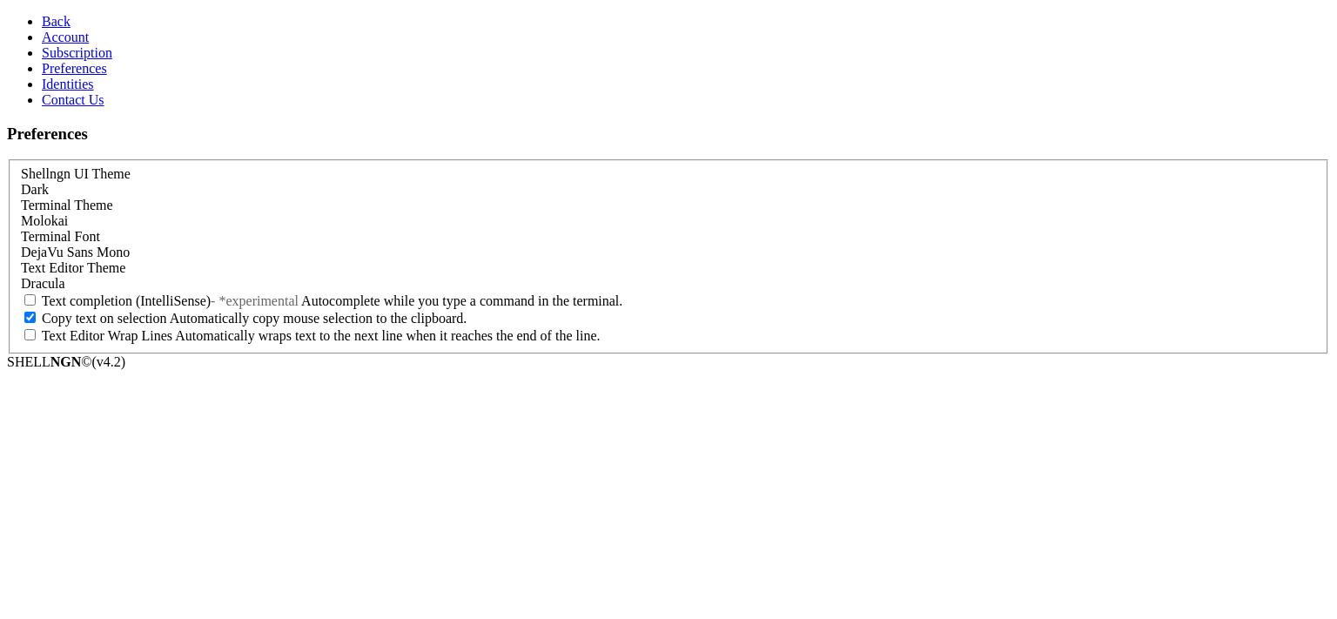
click at [342, 213] on div "Molokai" at bounding box center [668, 221] width 1295 height 16
click at [44, 19] on span "Back" at bounding box center [56, 21] width 29 height 15
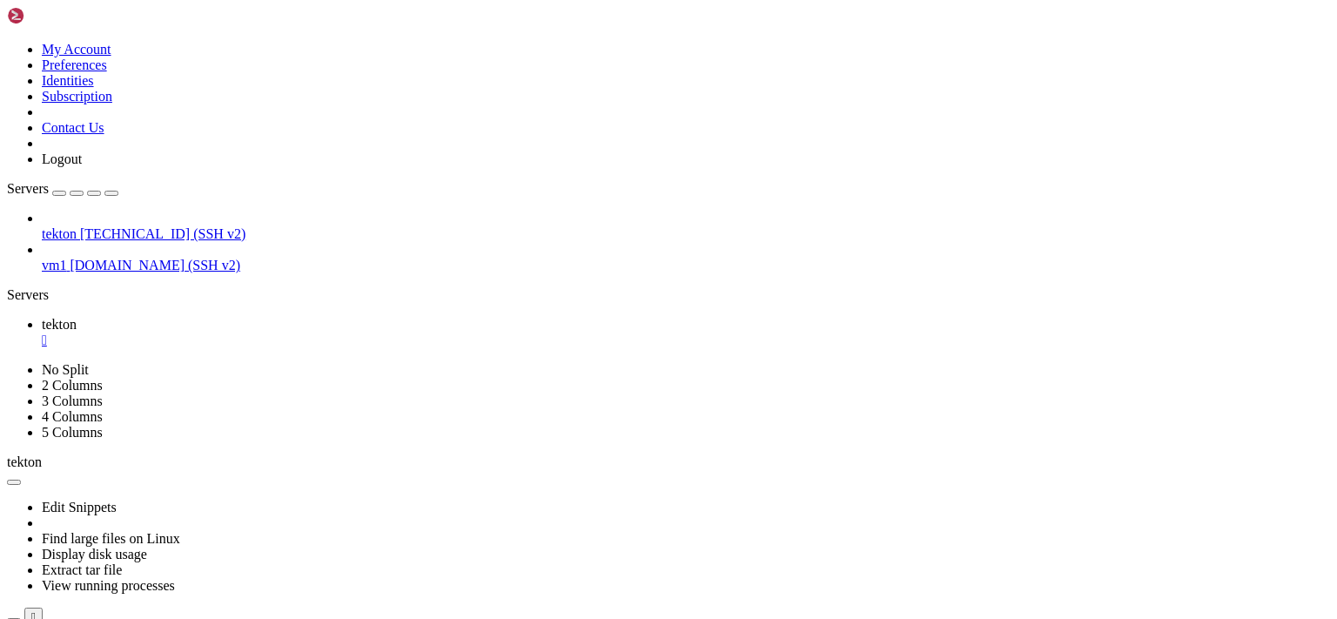
scroll to position [16082, 0]
click at [7, 42] on icon at bounding box center [7, 42] width 0 height 0
click at [107, 72] on link "Preferences" at bounding box center [74, 64] width 65 height 15
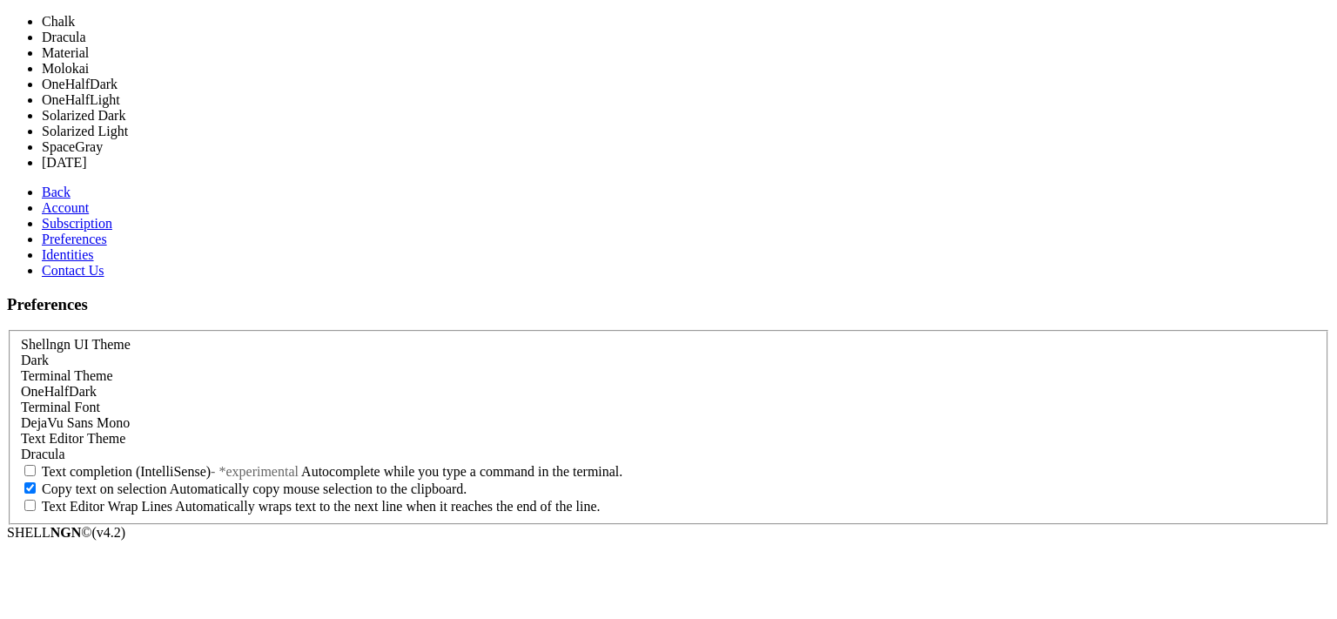
click at [302, 384] on div "OneHalfDark" at bounding box center [668, 392] width 1295 height 16
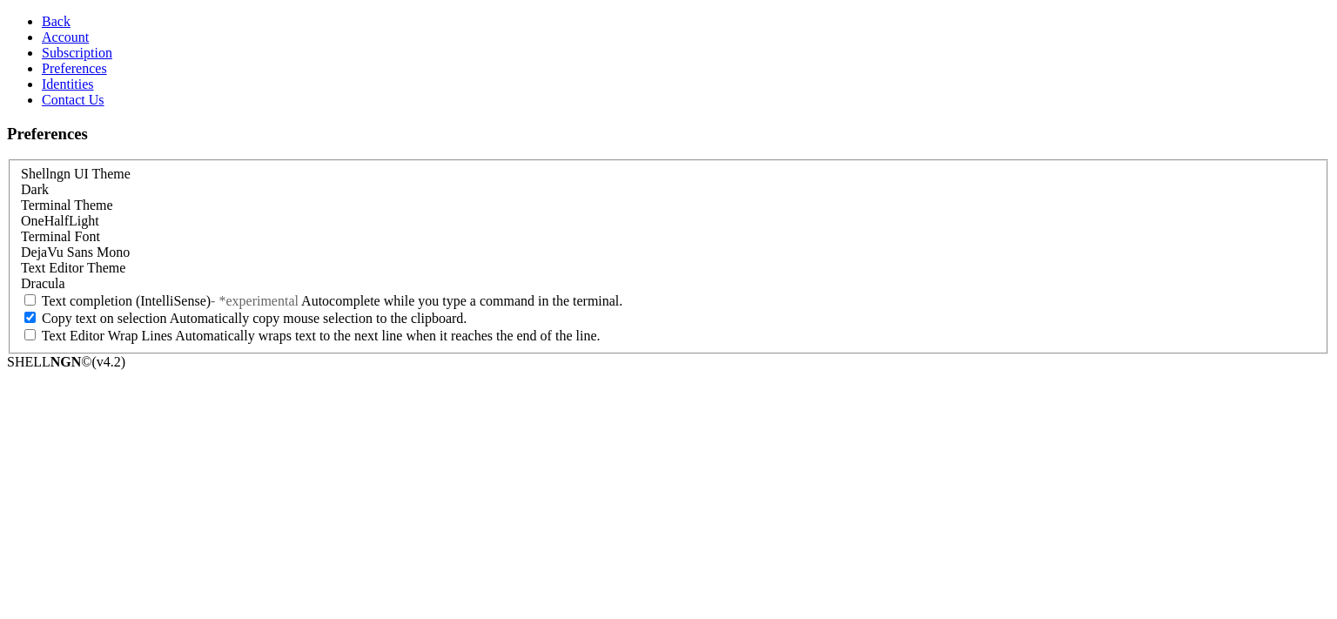
click at [47, 15] on span "Back" at bounding box center [56, 21] width 29 height 15
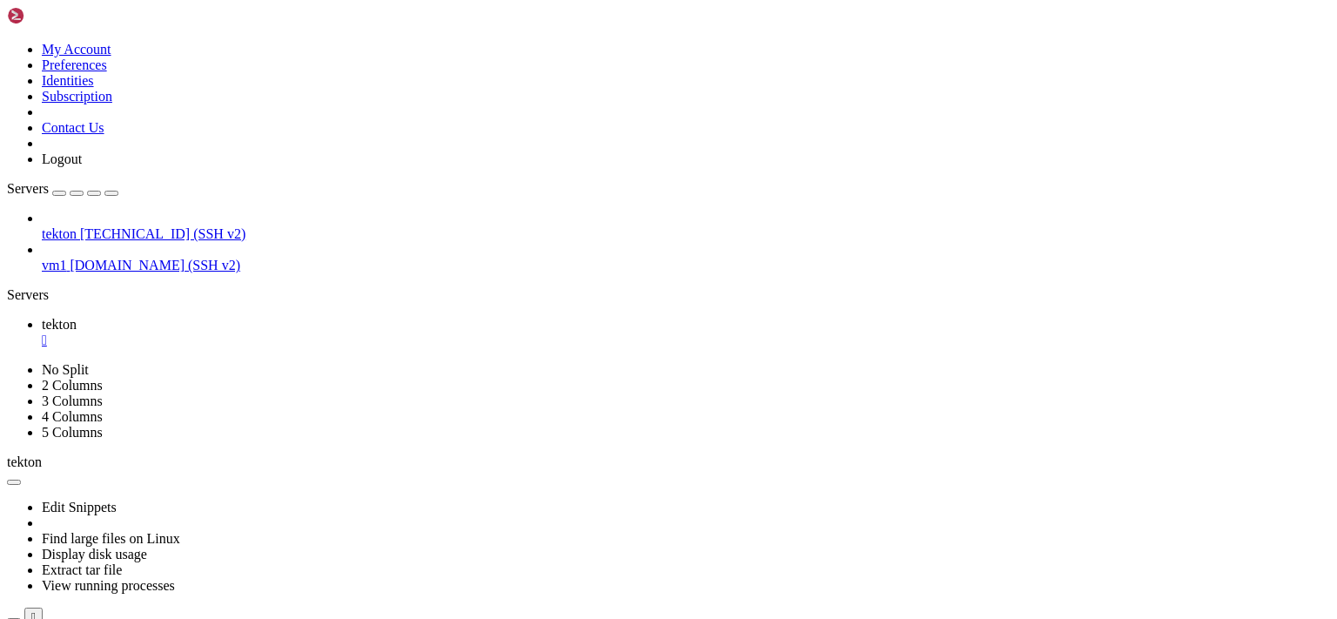
scroll to position [16082, 0]
click at [7, 42] on icon at bounding box center [7, 42] width 0 height 0
click at [107, 72] on link "Preferences" at bounding box center [74, 64] width 65 height 15
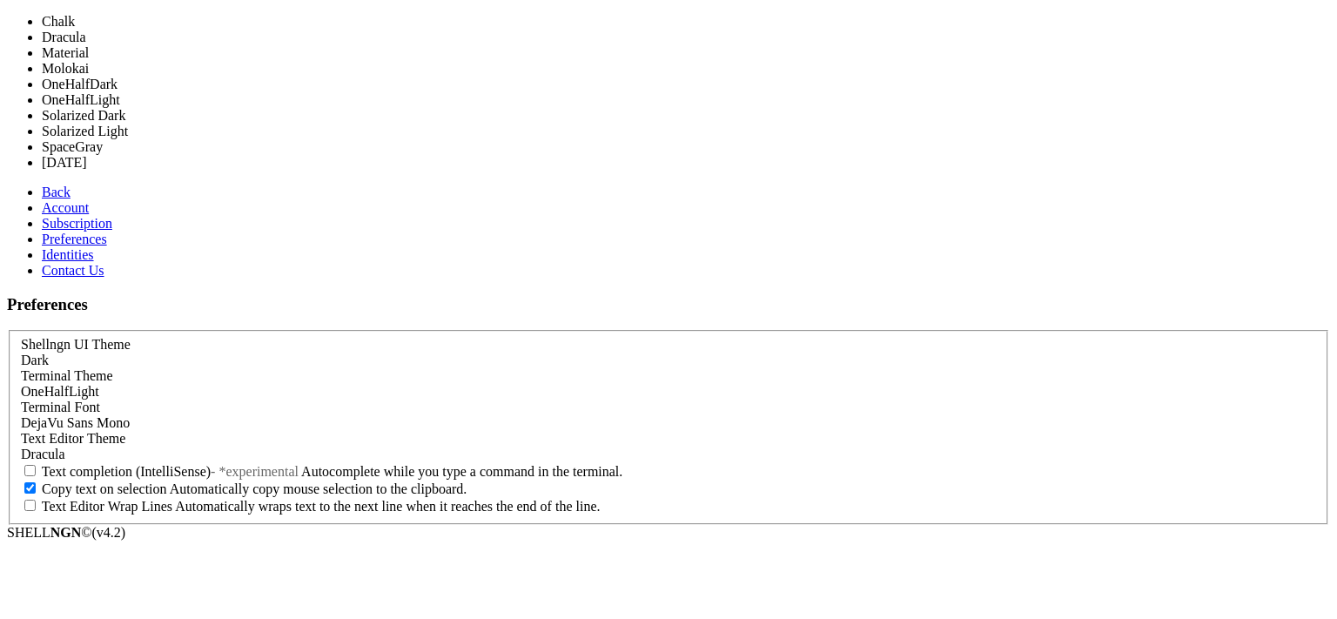
click at [282, 384] on div "OneHalfLight" at bounding box center [668, 392] width 1295 height 16
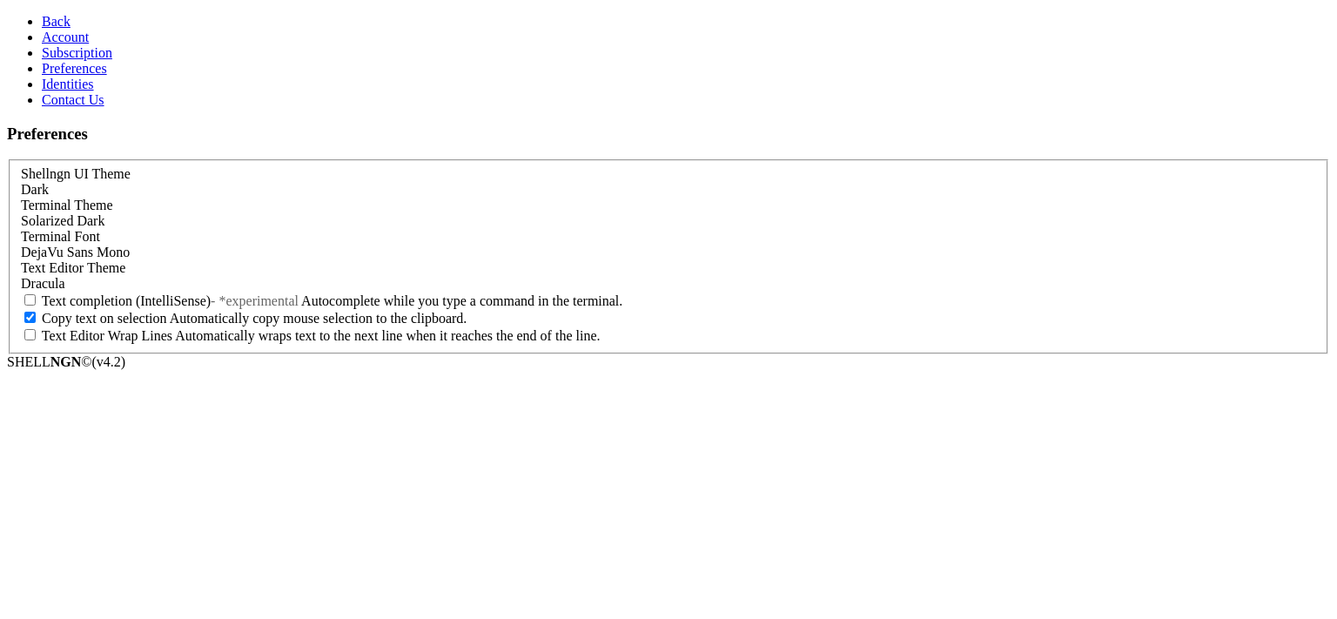
click at [42, 17] on span "Back" at bounding box center [56, 21] width 29 height 15
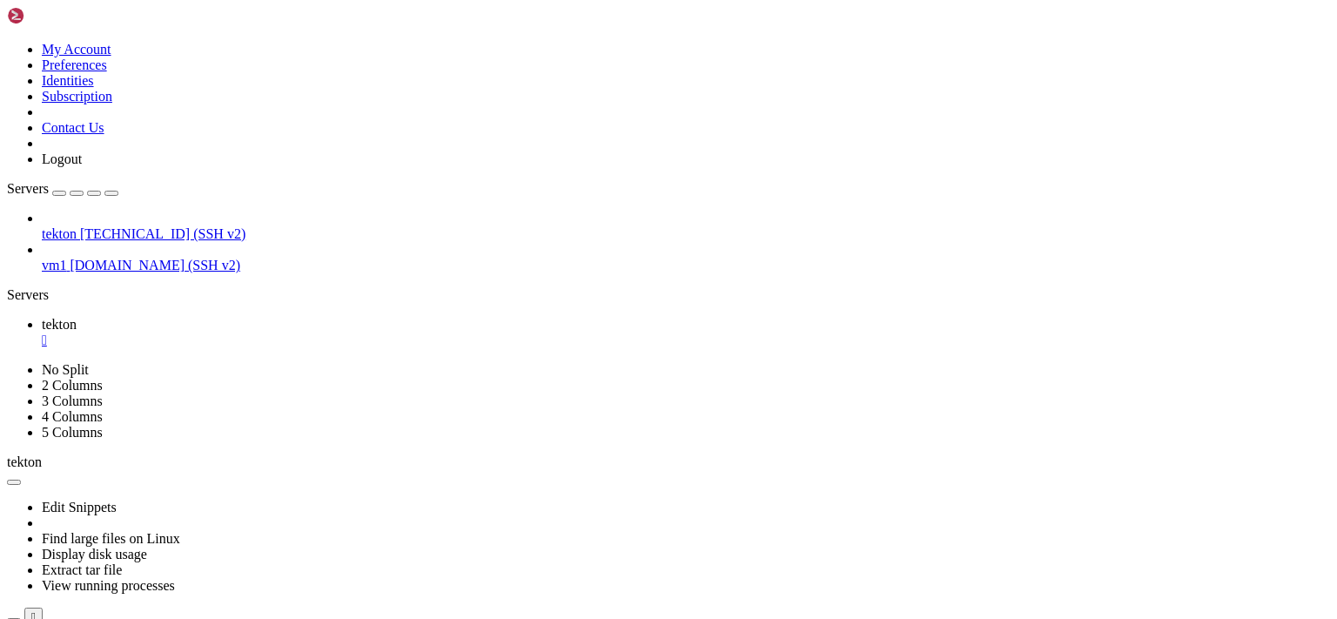
scroll to position [16082, 0]
click at [7, 42] on icon at bounding box center [7, 42] width 0 height 0
click at [107, 72] on link "Preferences" at bounding box center [74, 64] width 65 height 15
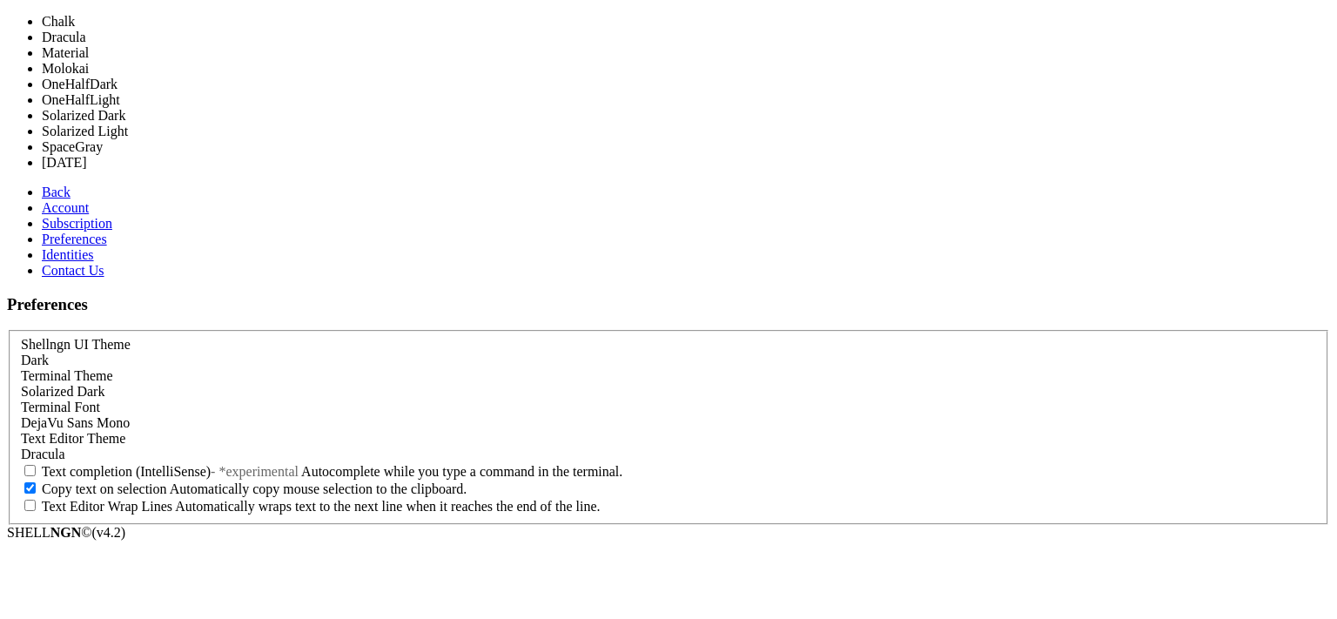
click at [104, 384] on span "Solarized Dark" at bounding box center [63, 391] width 84 height 15
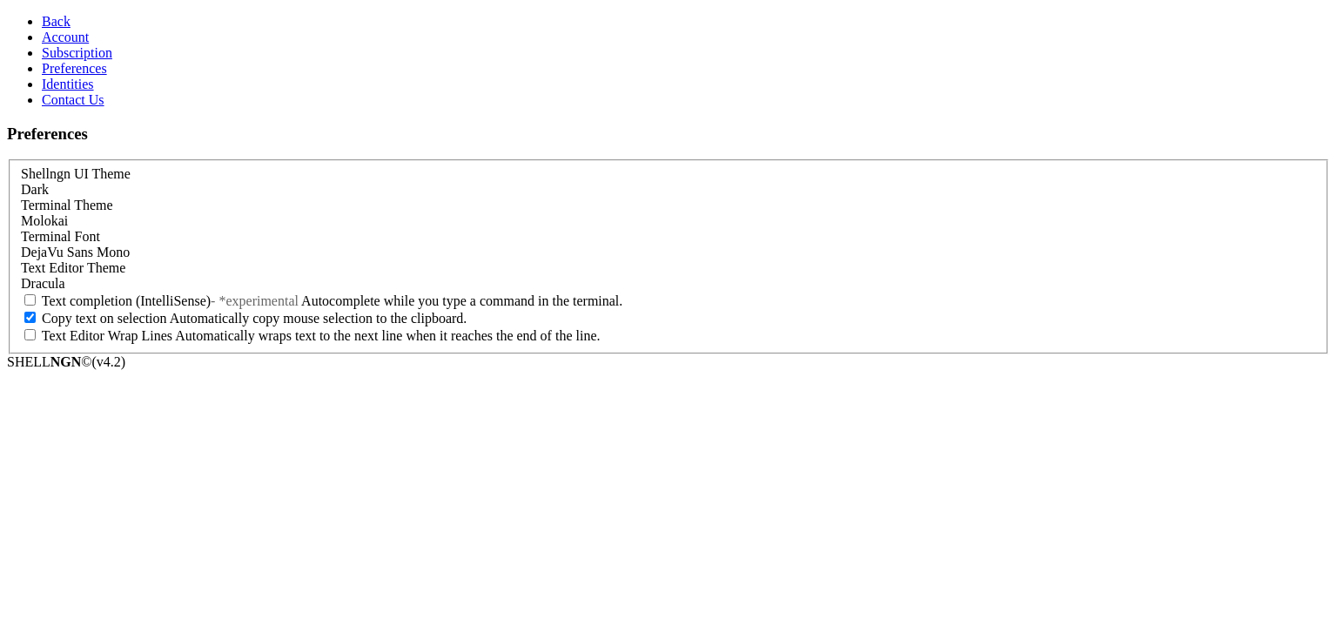
click at [118, 108] on aside "Back Account Subscription Preferences Identities Contact Us" at bounding box center [668, 61] width 1323 height 94
click at [130, 259] on span "DejaVu Sans Mono" at bounding box center [75, 252] width 109 height 15
click at [99, 108] on aside "Back Account Subscription Preferences Identities Contact Us" at bounding box center [668, 61] width 1323 height 94
click at [42, 17] on span "Back" at bounding box center [56, 21] width 29 height 15
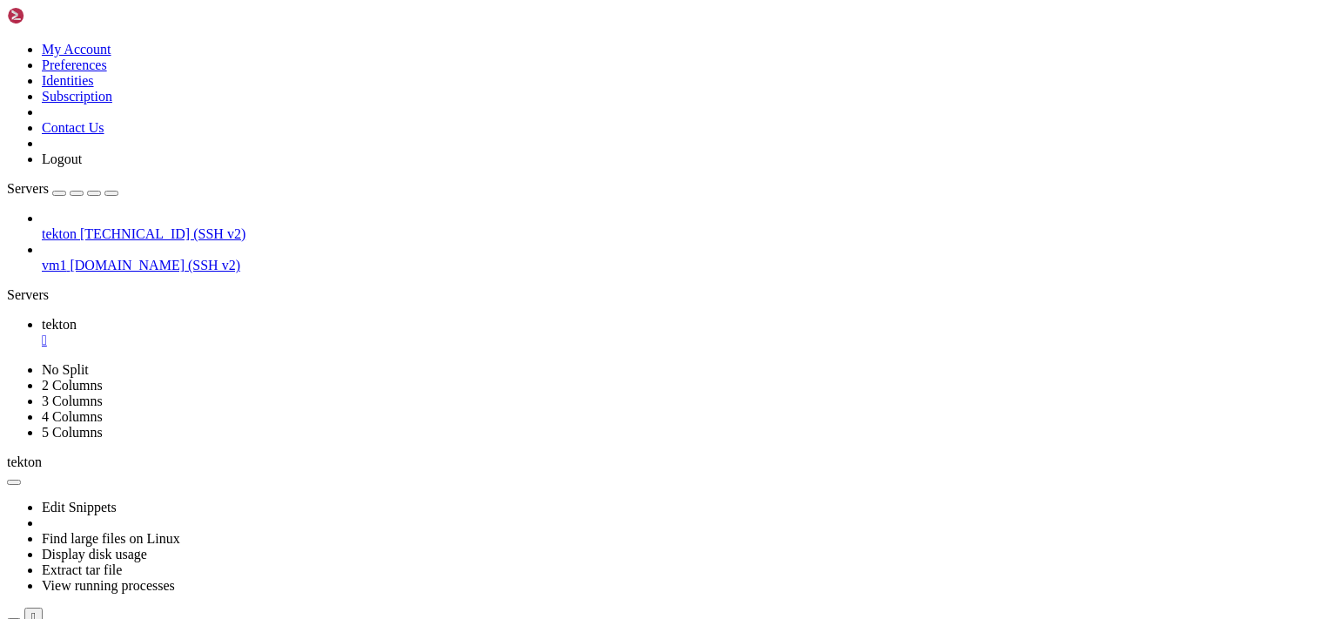
click at [7, 42] on icon at bounding box center [7, 42] width 0 height 0
click at [107, 72] on link "Preferences" at bounding box center [74, 64] width 65 height 15
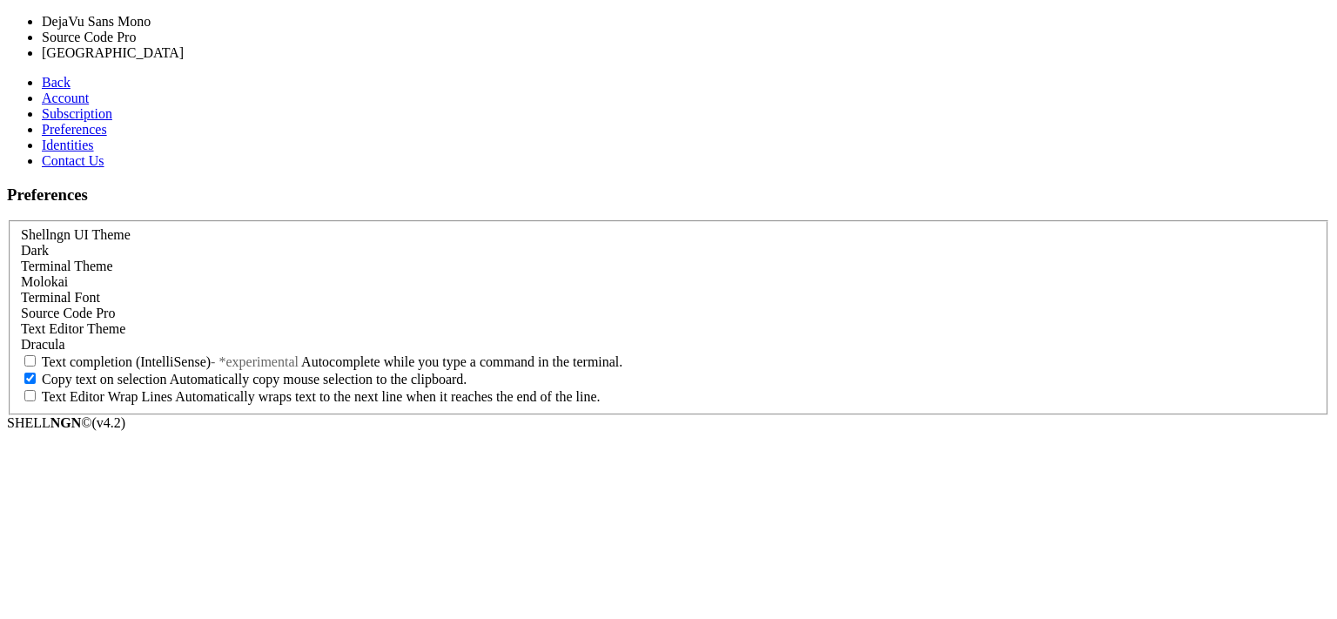
click at [383, 306] on div "Source Code Pro" at bounding box center [668, 314] width 1295 height 16
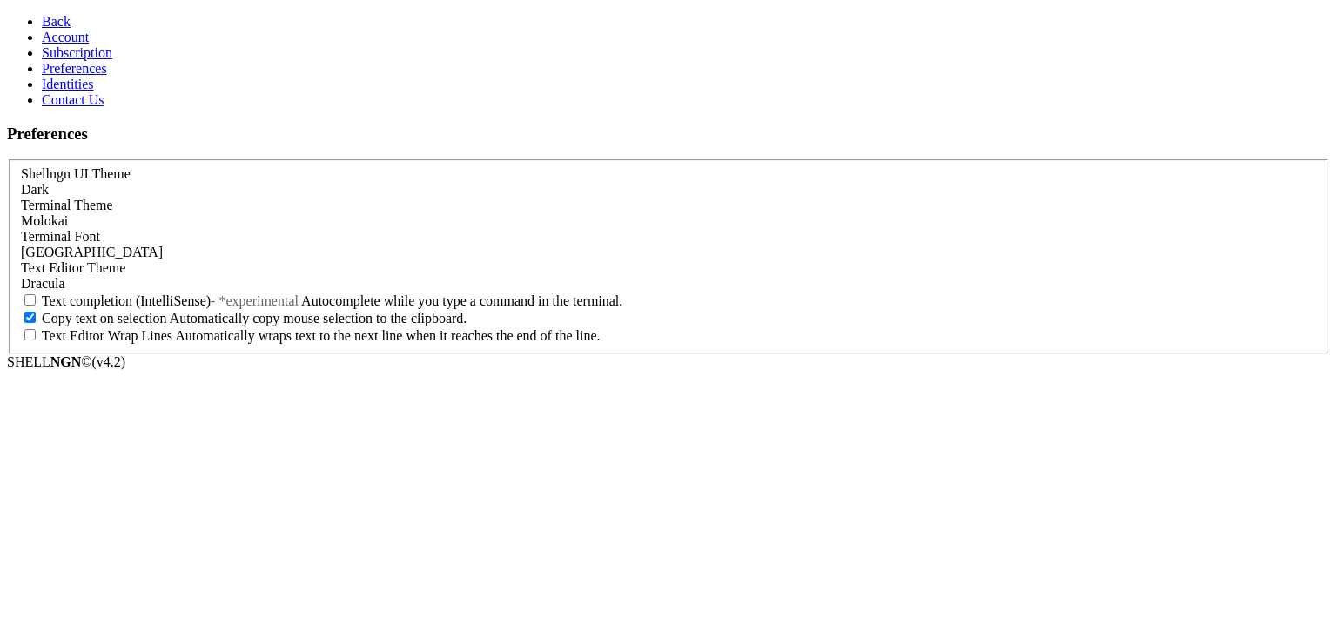
click at [124, 108] on aside "Back Account Subscription Preferences Identities Contact Us" at bounding box center [668, 61] width 1323 height 94
click at [42, 14] on link "Back" at bounding box center [56, 21] width 29 height 15
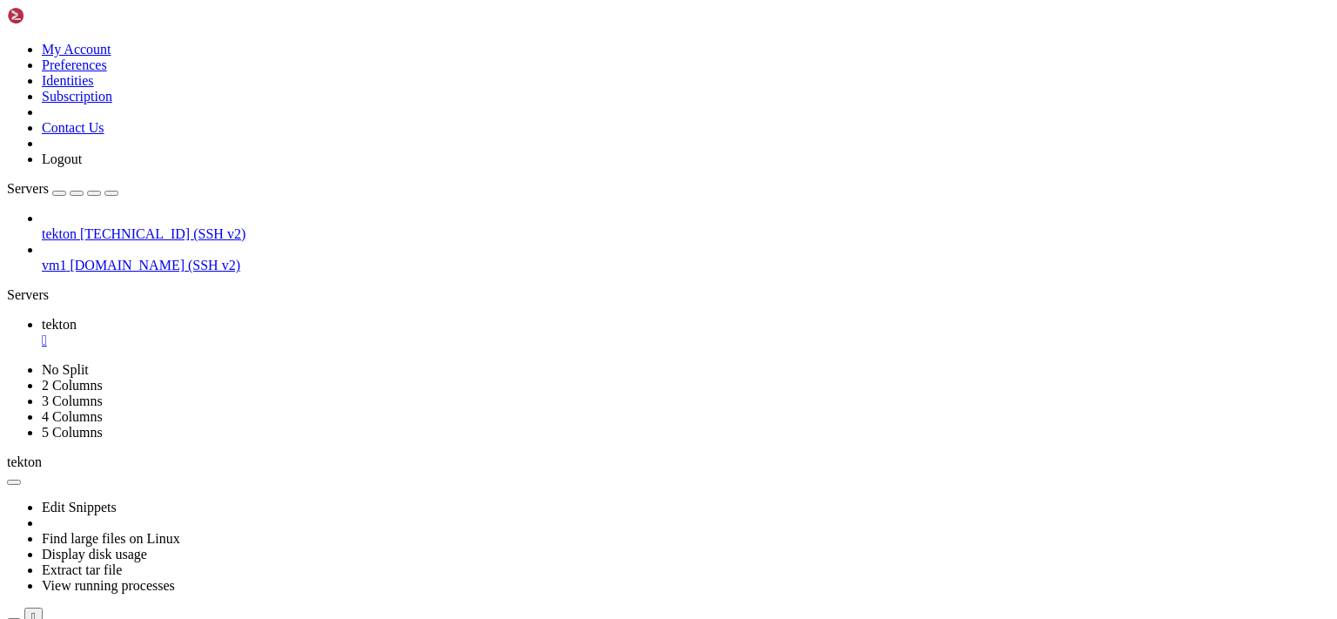
scroll to position [13283, 0]
click at [7, 42] on link at bounding box center [7, 42] width 0 height 0
click at [107, 72] on link "Preferences" at bounding box center [74, 64] width 65 height 15
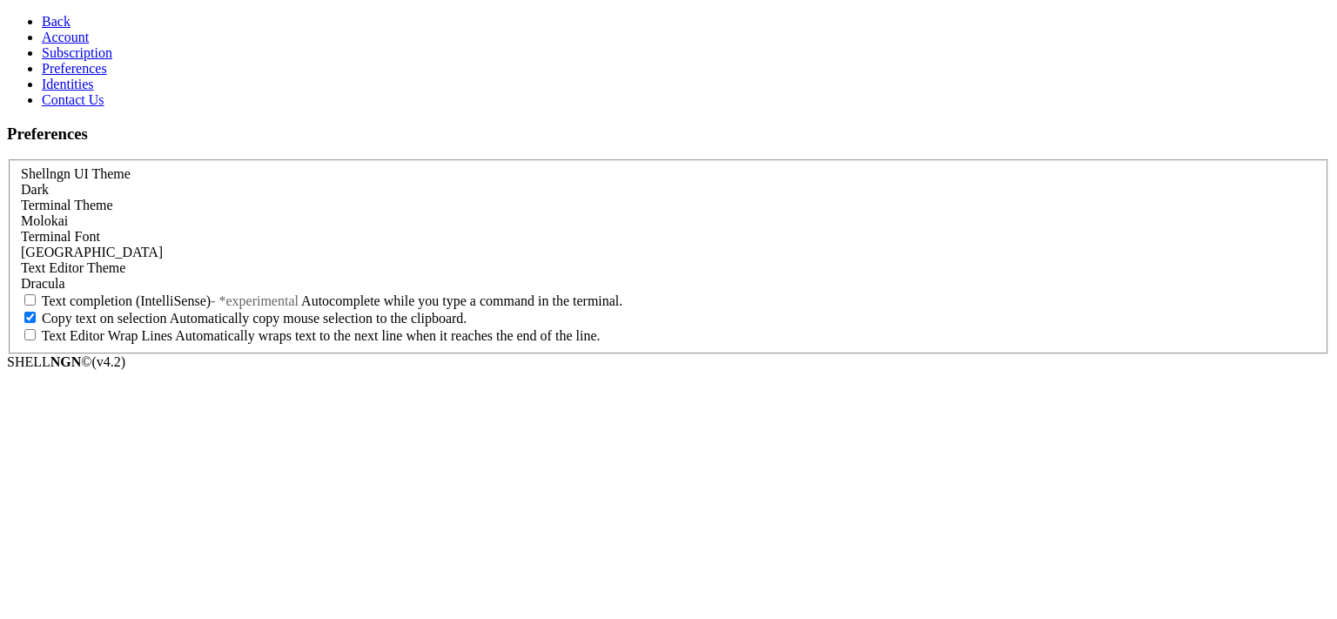
click at [341, 260] on div "[GEOGRAPHIC_DATA]" at bounding box center [668, 253] width 1295 height 16
click at [118, 108] on aside "Back Account Subscription Preferences Identities Contact Us" at bounding box center [668, 61] width 1323 height 94
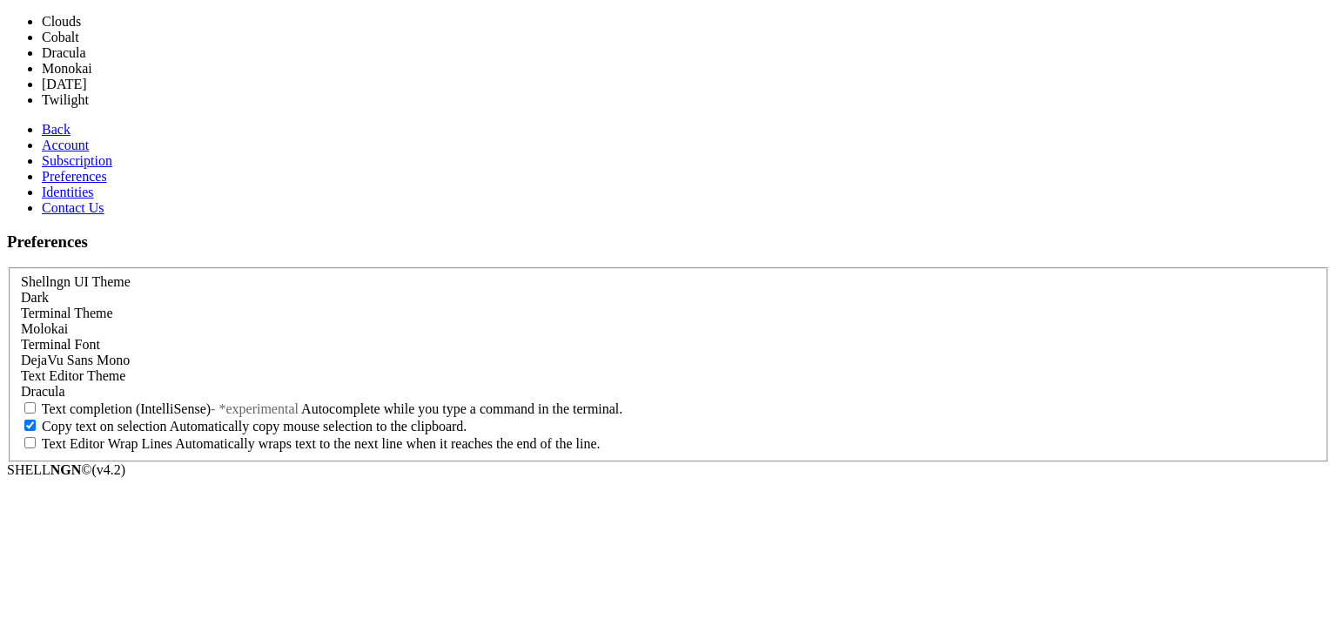
click at [255, 384] on div "Dracula" at bounding box center [668, 392] width 1295 height 16
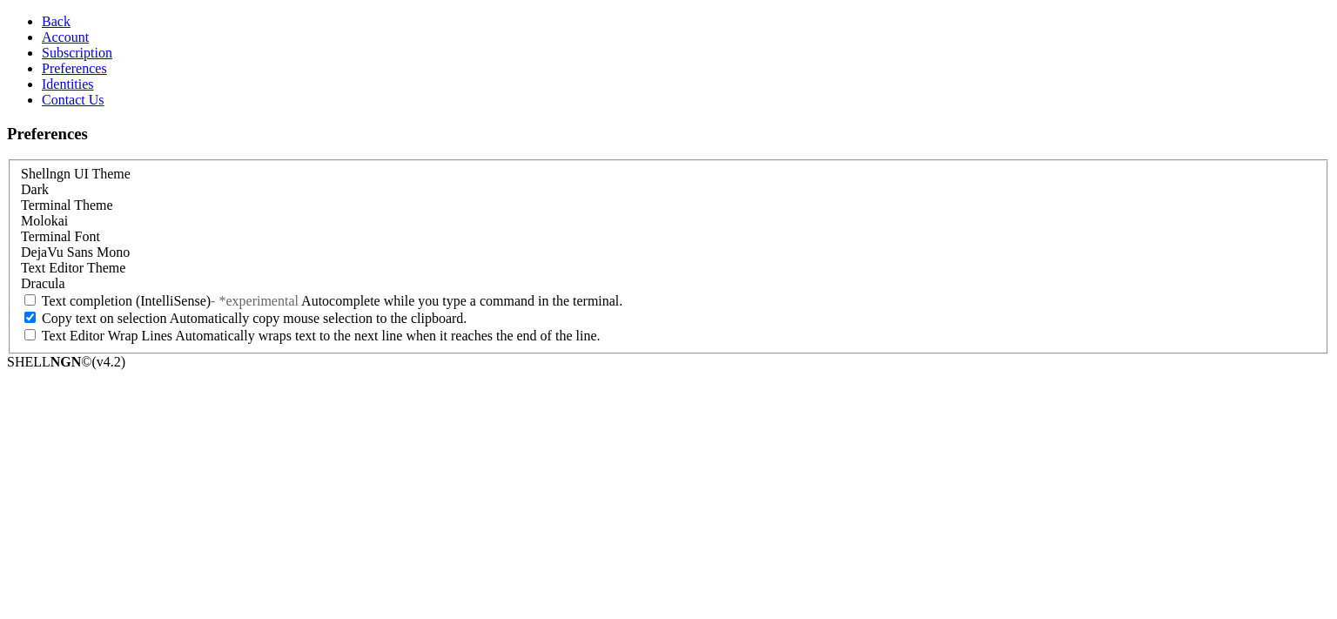
click at [255, 292] on div "Dracula" at bounding box center [668, 284] width 1295 height 16
click at [126, 108] on aside "Back Account Subscription Preferences Identities Contact Us" at bounding box center [668, 61] width 1323 height 94
click at [42, 26] on span "Back" at bounding box center [56, 21] width 29 height 15
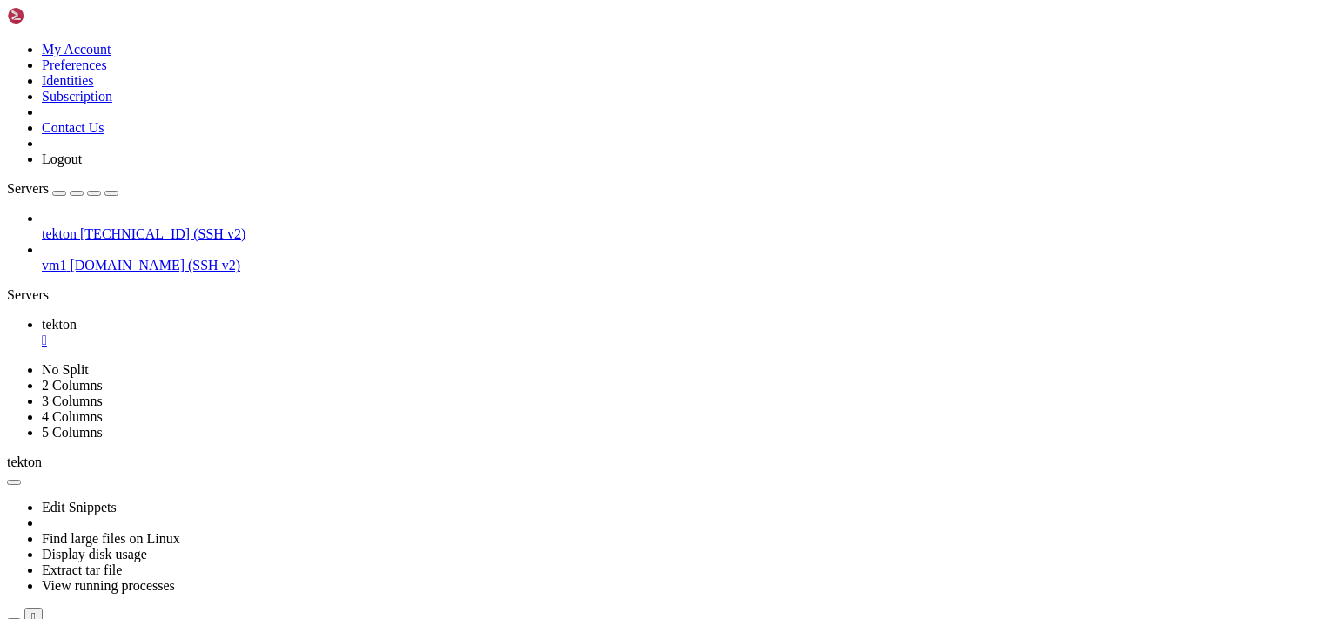
scroll to position [16301, 0]
